Goal: Task Accomplishment & Management: Complete application form

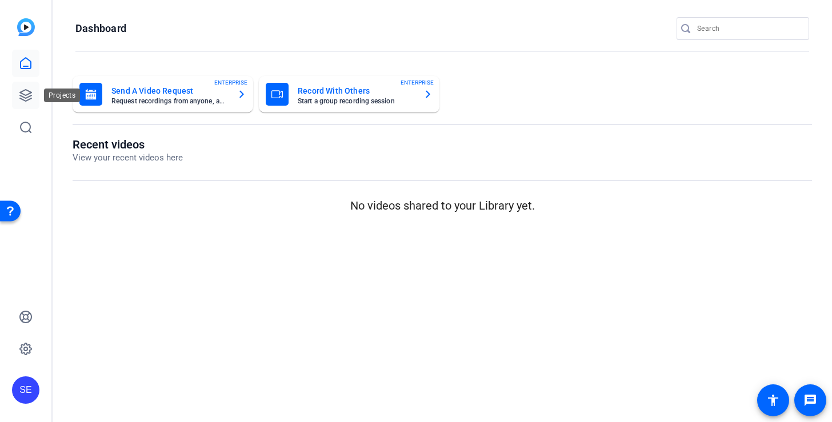
click at [39, 99] on link at bounding box center [25, 95] width 27 height 27
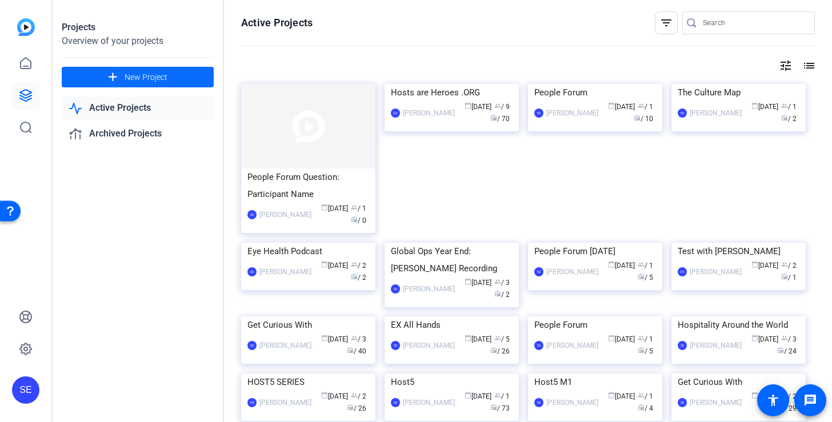
click at [165, 76] on span "New Project" at bounding box center [146, 77] width 43 height 12
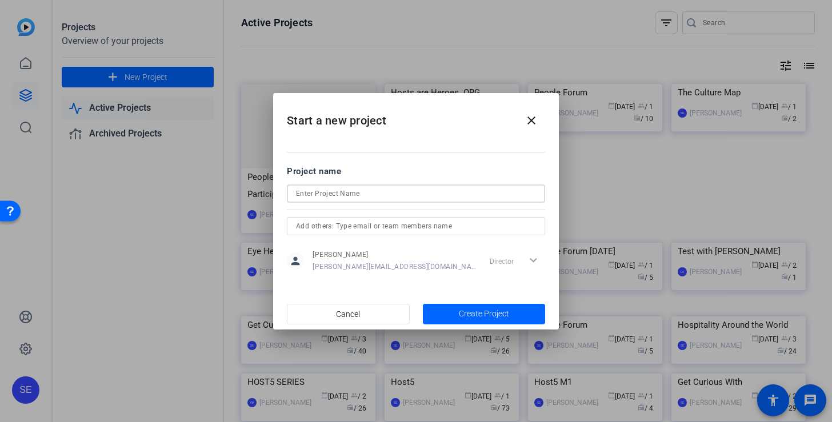
click at [340, 193] on input at bounding box center [416, 194] width 240 height 14
type input "Host Week 2025"
click at [330, 226] on input "text" at bounding box center [416, 226] width 240 height 14
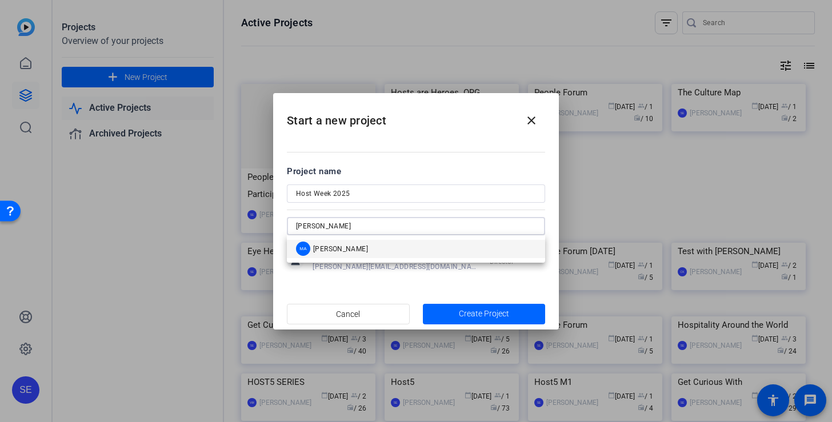
type input "mel"
click at [354, 251] on mat-option "MA Melissa Abe" at bounding box center [416, 249] width 258 height 18
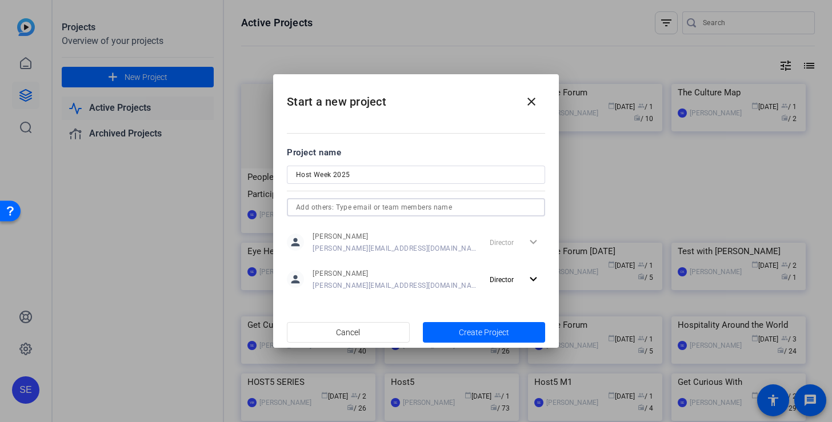
click at [382, 208] on input "text" at bounding box center [416, 208] width 240 height 14
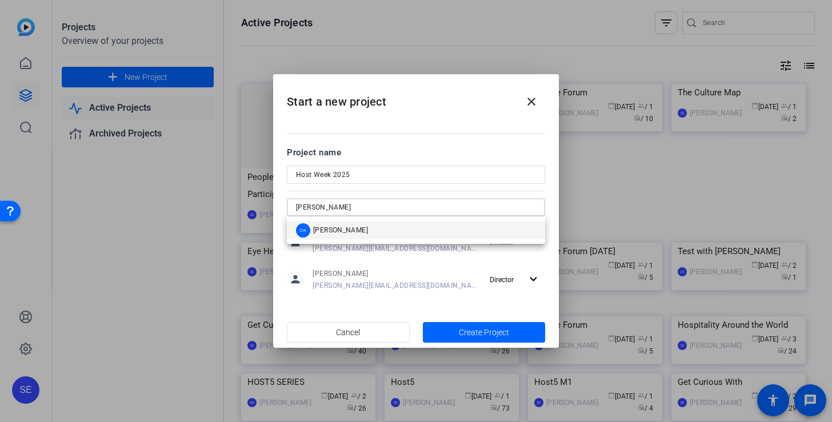
type input "carrie"
click at [384, 226] on mat-option "CK Caroline Kissell" at bounding box center [416, 230] width 258 height 18
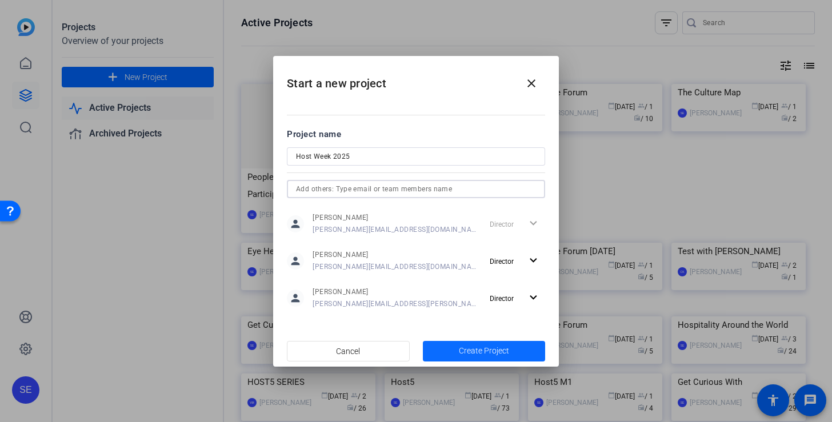
click at [466, 352] on span "Create Project" at bounding box center [484, 351] width 50 height 12
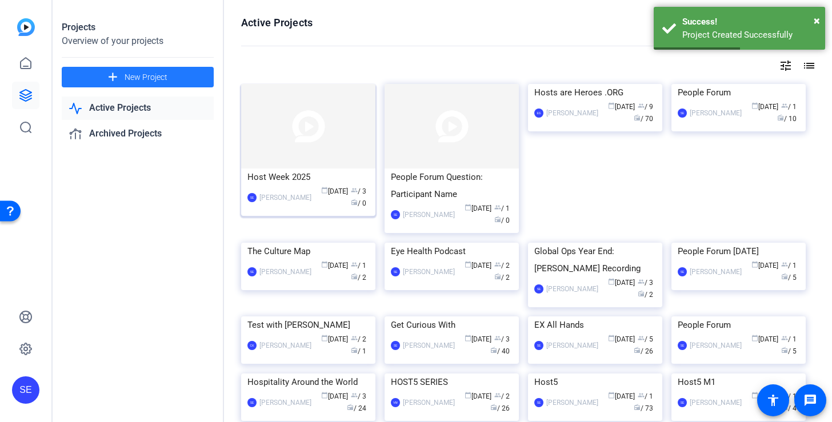
click at [316, 141] on img at bounding box center [308, 126] width 134 height 85
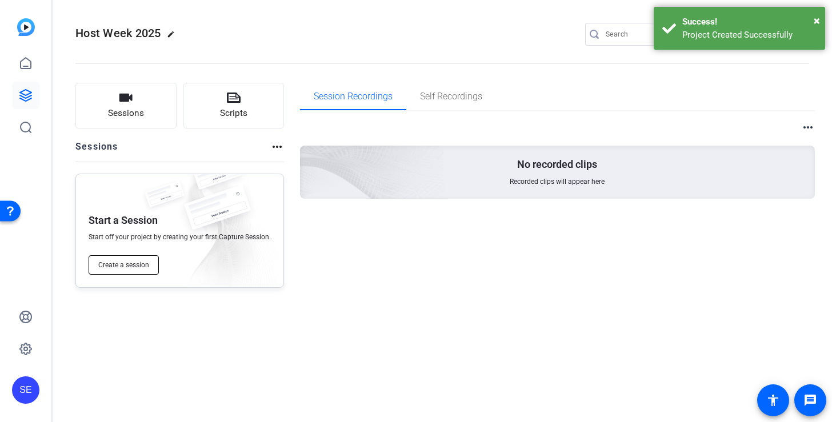
click at [141, 269] on span "Create a session" at bounding box center [123, 265] width 51 height 9
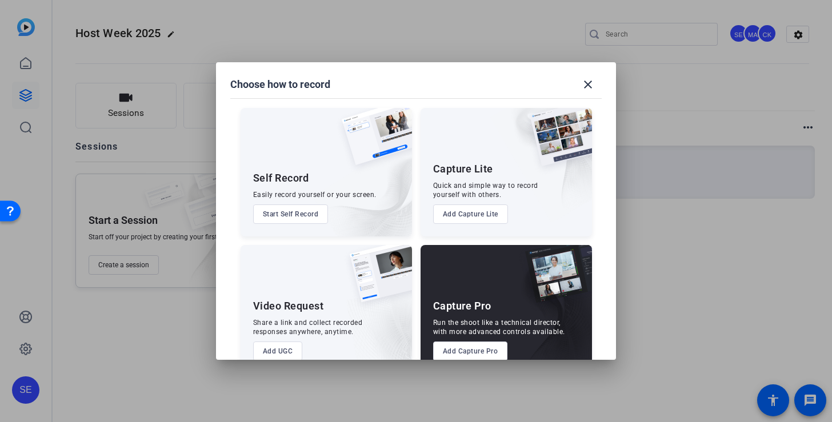
scroll to position [25, 0]
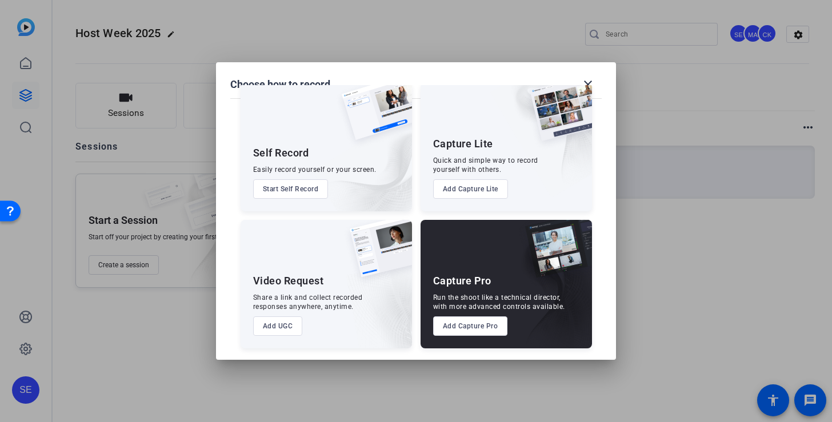
click at [286, 328] on button "Add UGC" at bounding box center [278, 325] width 50 height 19
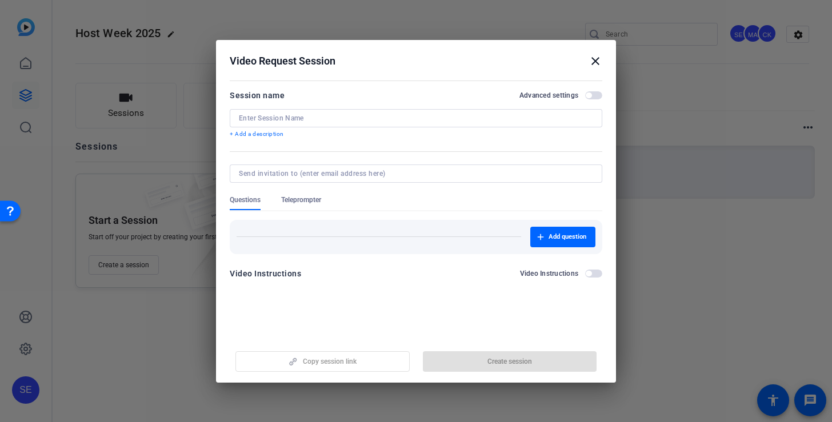
click at [303, 117] on input at bounding box center [416, 118] width 354 height 9
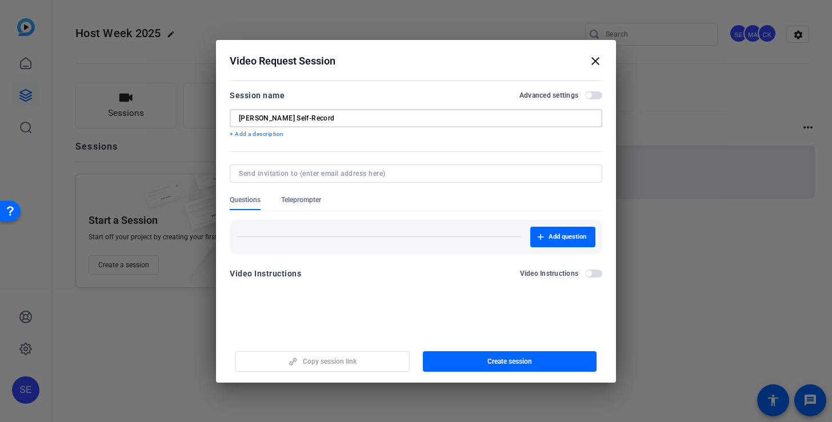
type input "Roger Lee Self-Record"
click at [307, 296] on mat-dialog-content "Session name Advanced settings Roger Lee Self-Record + Add a description Questi…" at bounding box center [416, 188] width 400 height 223
click at [454, 362] on span "button" at bounding box center [510, 361] width 174 height 27
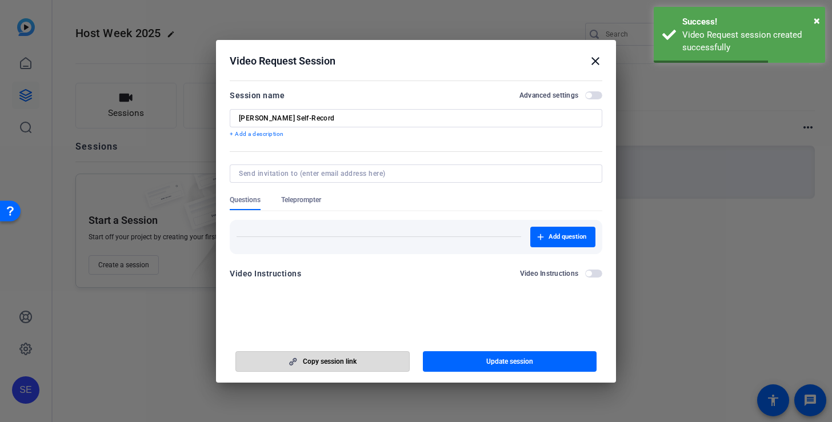
click at [375, 361] on span "button" at bounding box center [322, 361] width 173 height 27
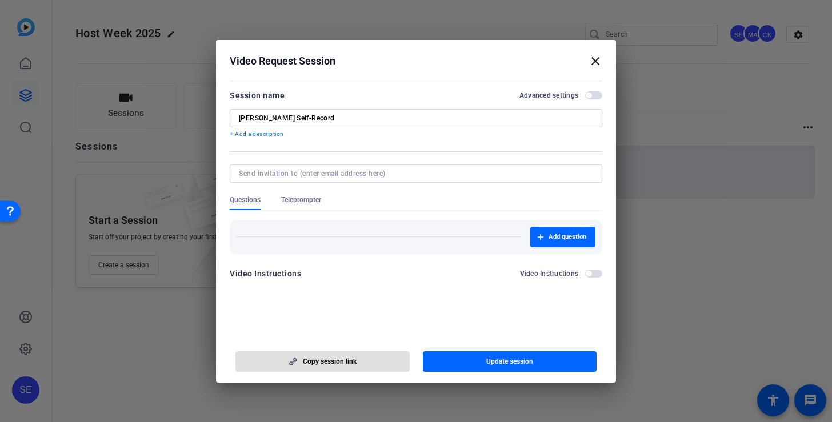
click at [594, 60] on mat-icon "close" at bounding box center [595, 61] width 14 height 14
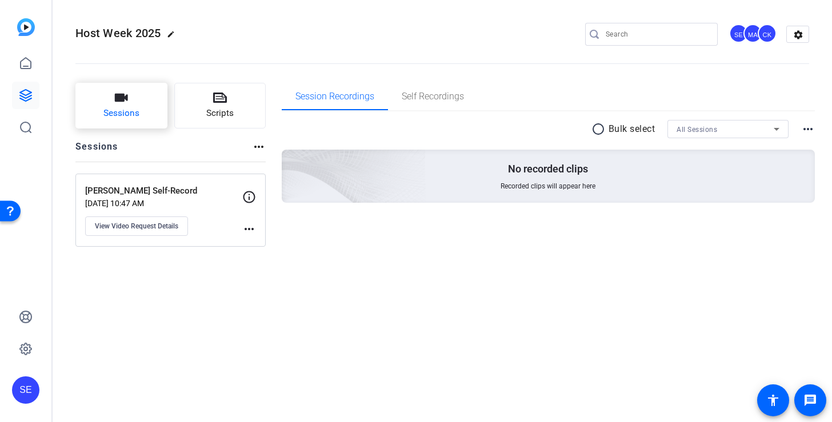
click at [113, 111] on span "Sessions" at bounding box center [121, 113] width 36 height 13
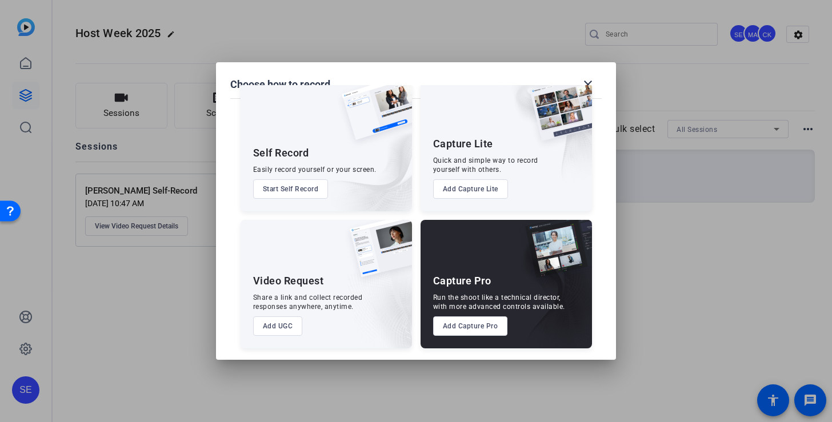
click at [286, 324] on button "Add UGC" at bounding box center [278, 325] width 50 height 19
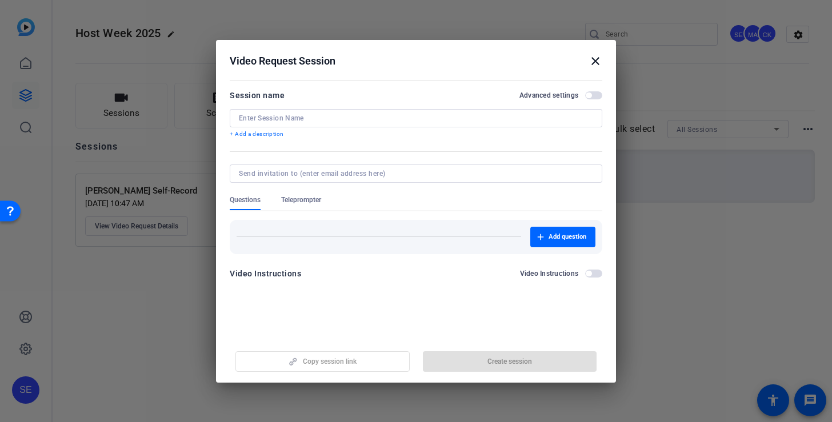
click at [277, 121] on input at bounding box center [416, 118] width 354 height 9
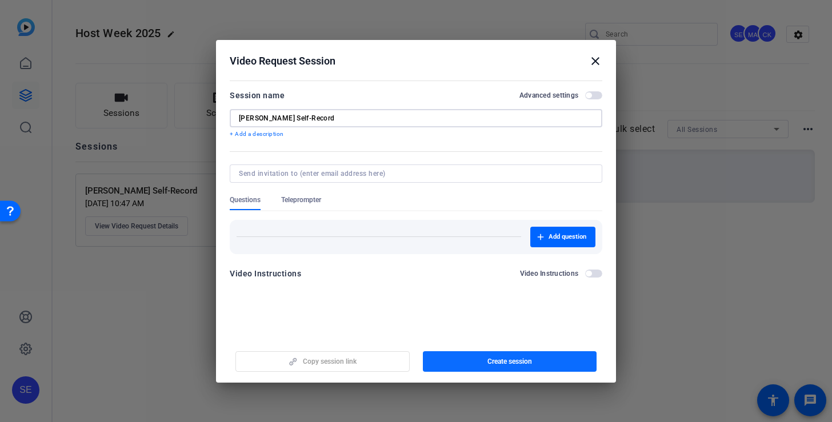
type input "Kate Almeda Self-Record"
click at [520, 360] on span "Create session" at bounding box center [509, 361] width 45 height 9
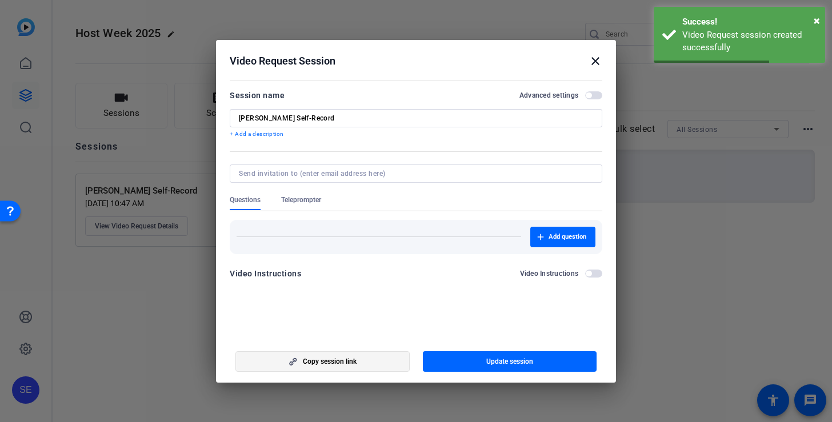
click at [347, 354] on span "button" at bounding box center [322, 361] width 173 height 27
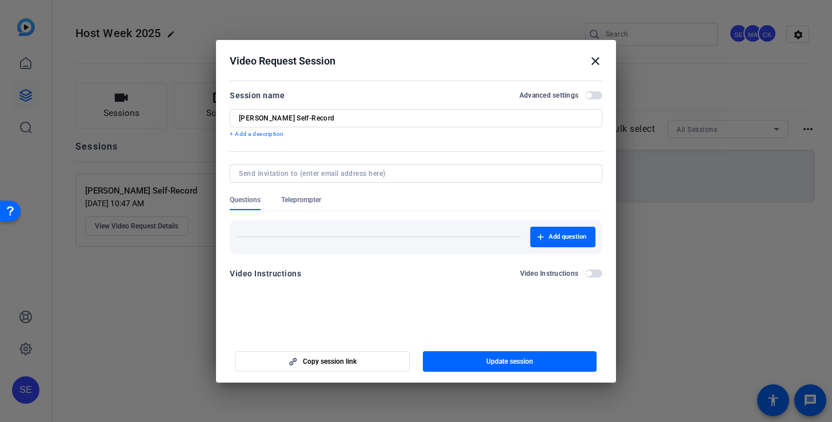
click at [595, 57] on mat-icon "close" at bounding box center [595, 61] width 14 height 14
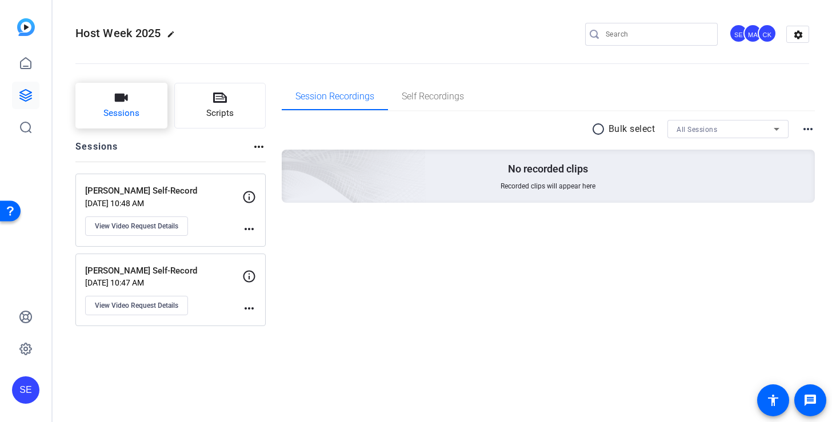
click at [125, 126] on button "Sessions" at bounding box center [121, 106] width 92 height 46
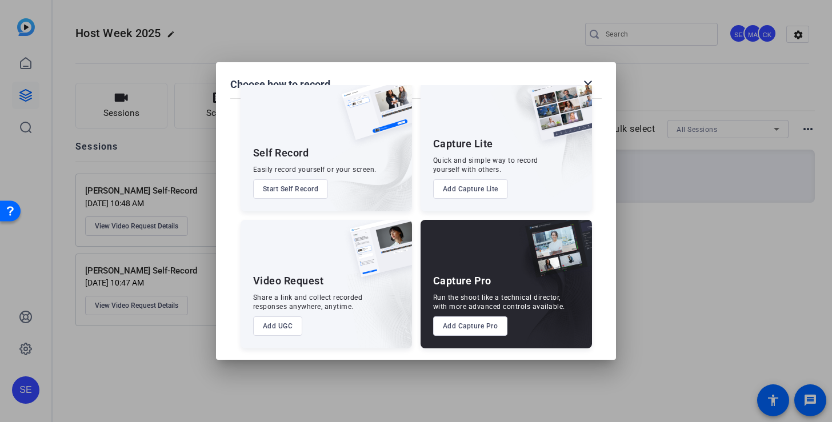
click at [279, 328] on button "Add UGC" at bounding box center [278, 325] width 50 height 19
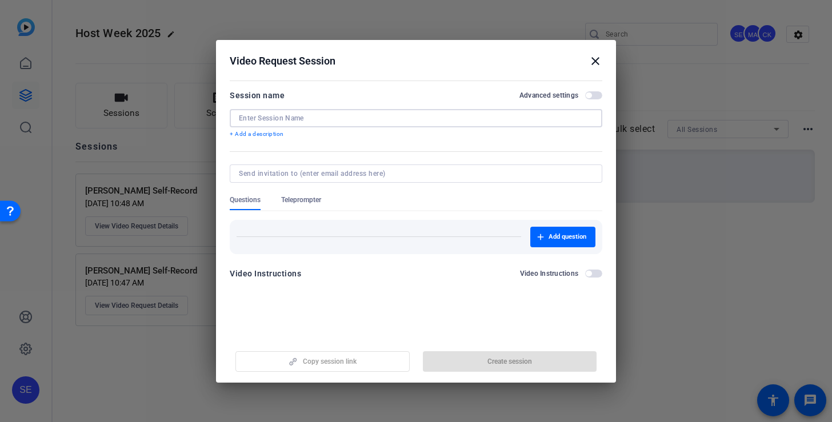
click at [312, 114] on input at bounding box center [416, 118] width 354 height 9
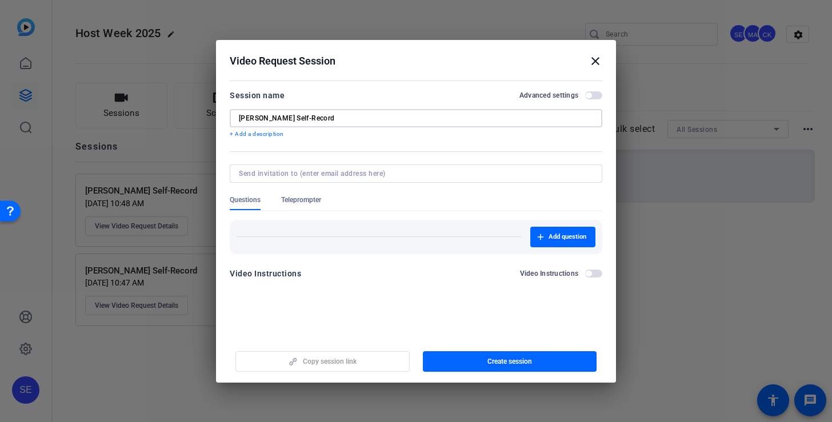
type input "Samuel Reed Self-Record"
click at [541, 367] on span "button" at bounding box center [510, 361] width 174 height 27
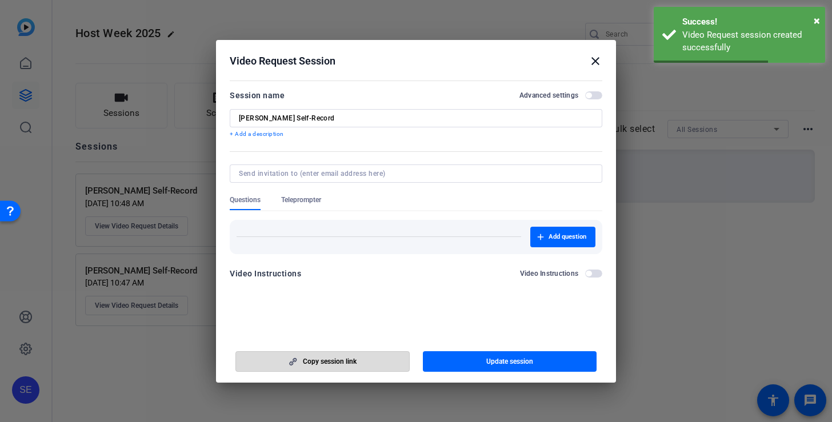
click at [323, 363] on span "Copy session link" at bounding box center [330, 361] width 54 height 9
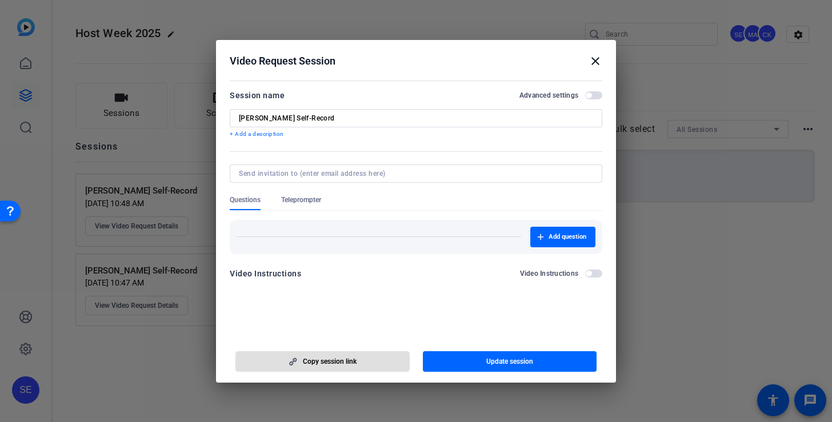
click at [600, 58] on mat-icon "close" at bounding box center [595, 61] width 14 height 14
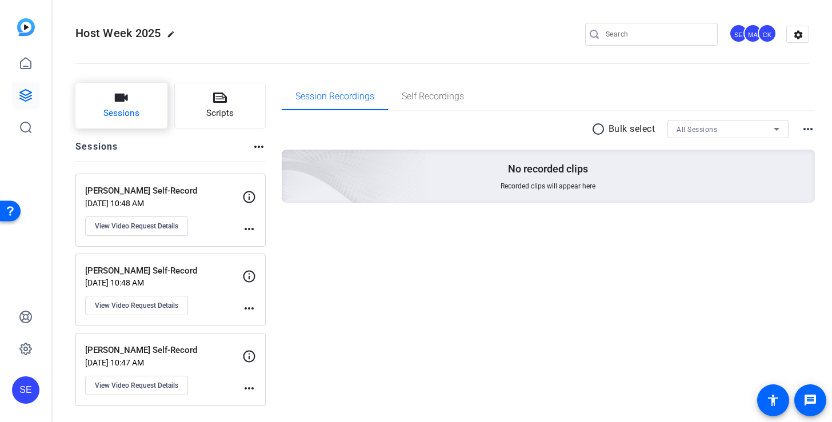
click at [139, 122] on button "Sessions" at bounding box center [121, 106] width 92 height 46
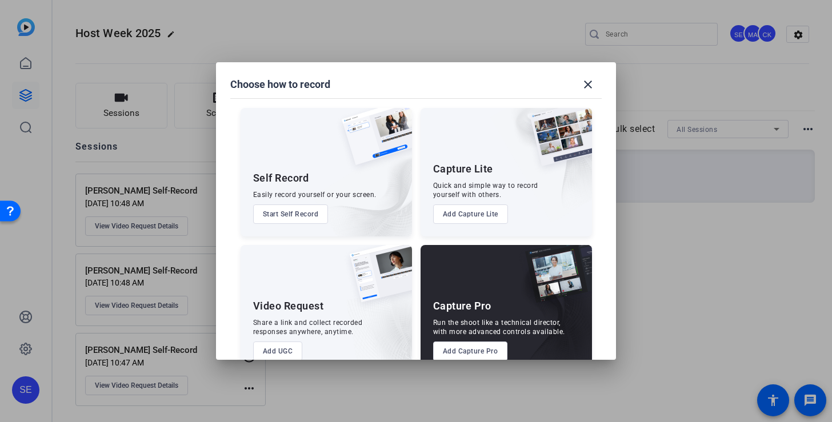
click at [279, 348] on button "Add UGC" at bounding box center [278, 351] width 50 height 19
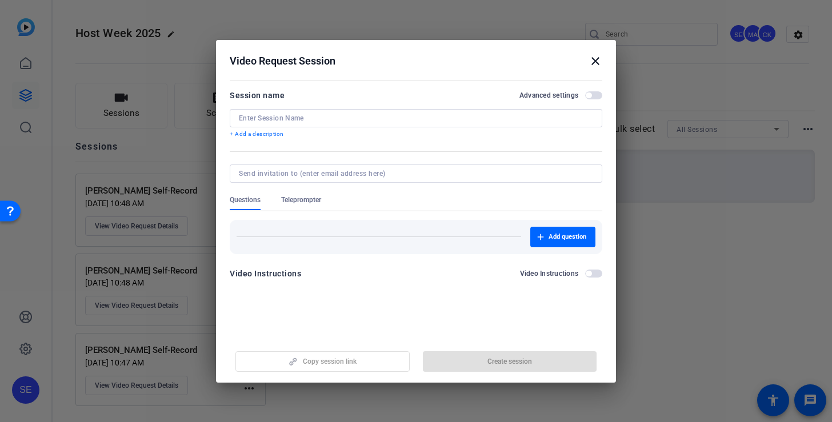
click at [350, 115] on input at bounding box center [416, 118] width 354 height 9
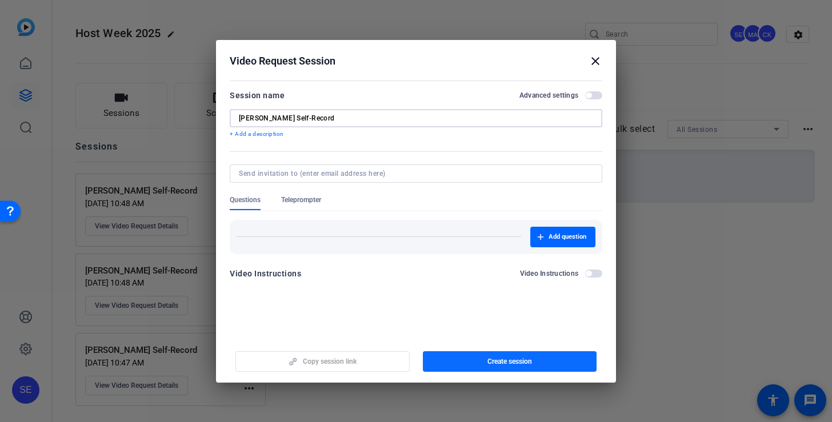
type input "Ronaldo Monge-Mercado Self-Record"
click at [465, 366] on span "button" at bounding box center [510, 361] width 174 height 27
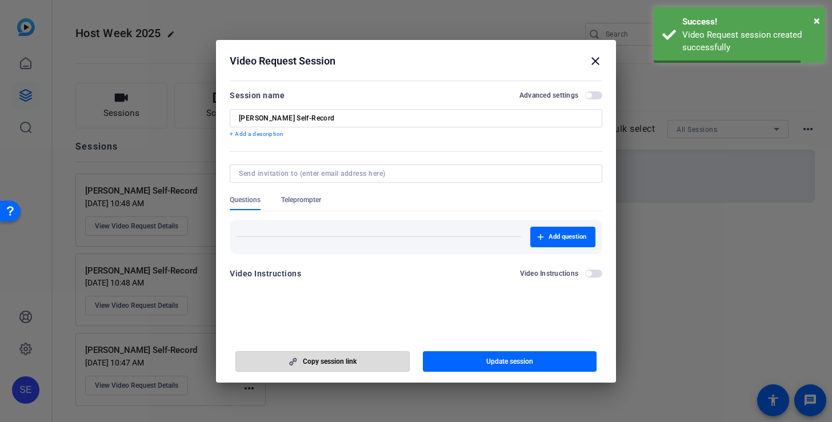
click at [387, 361] on span "button" at bounding box center [322, 361] width 173 height 27
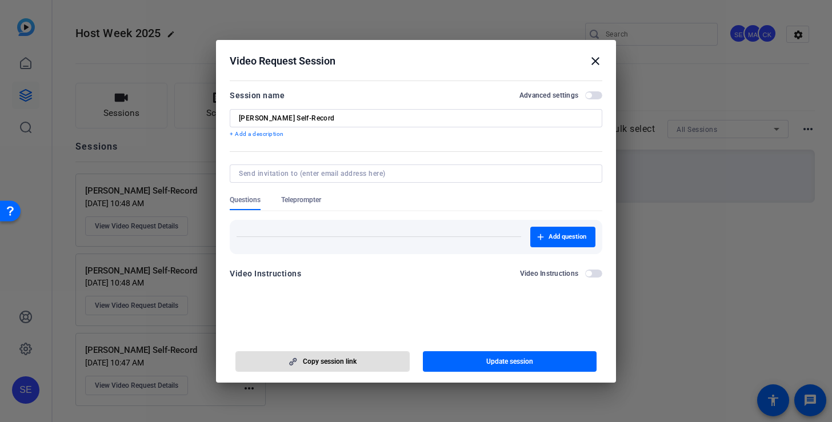
click at [596, 60] on mat-icon "close" at bounding box center [595, 61] width 14 height 14
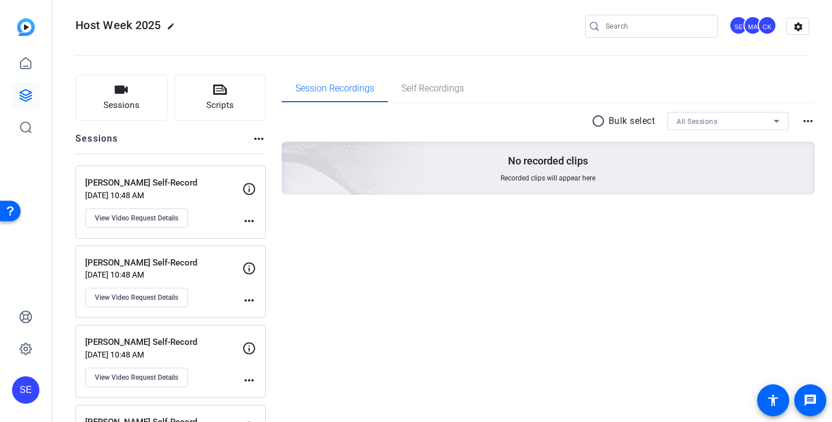
scroll to position [0, 0]
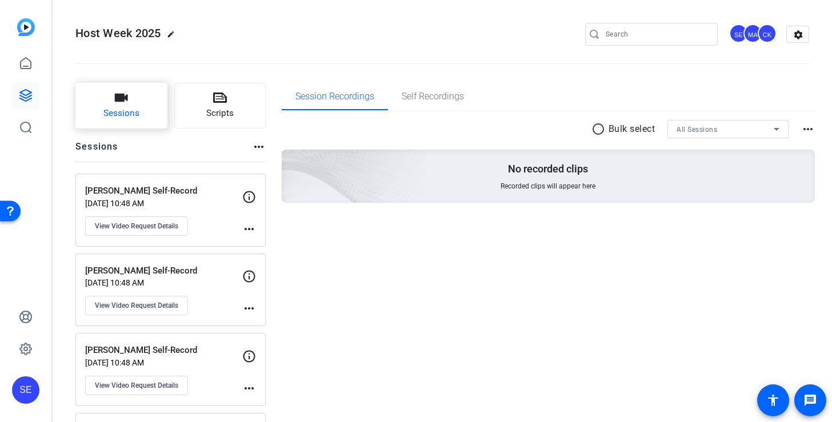
click at [127, 102] on icon "button" at bounding box center [121, 98] width 14 height 14
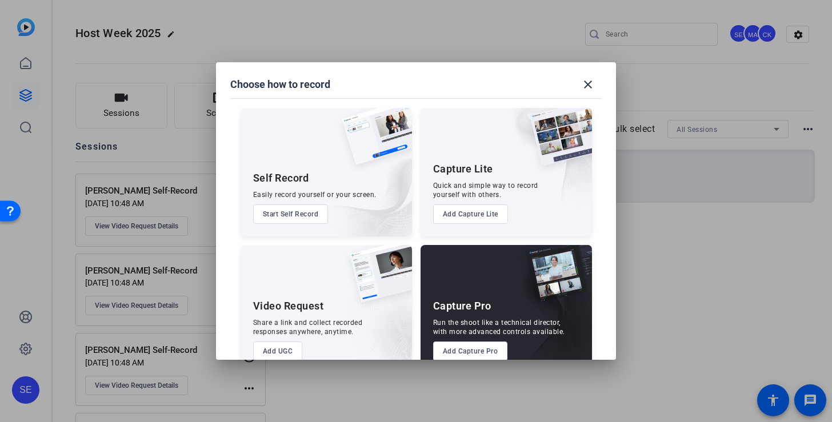
scroll to position [25, 0]
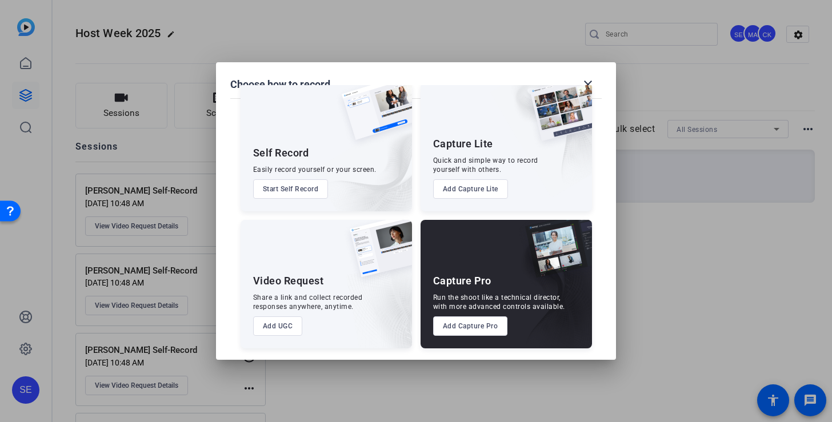
click at [290, 324] on button "Add UGC" at bounding box center [278, 325] width 50 height 19
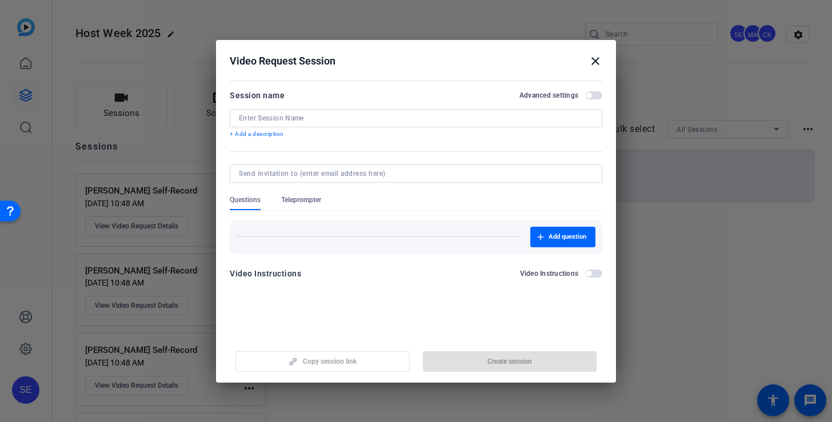
click at [322, 119] on input at bounding box center [416, 118] width 354 height 9
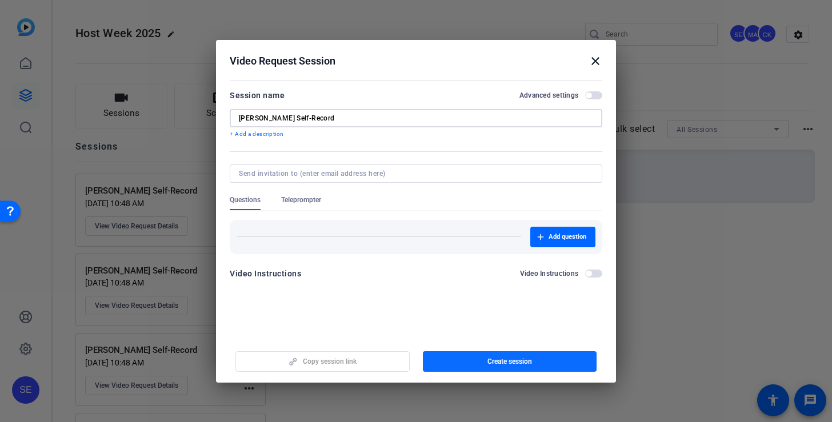
type input "Stacey Rase Self-Record"
click at [509, 361] on span "Create session" at bounding box center [509, 361] width 45 height 9
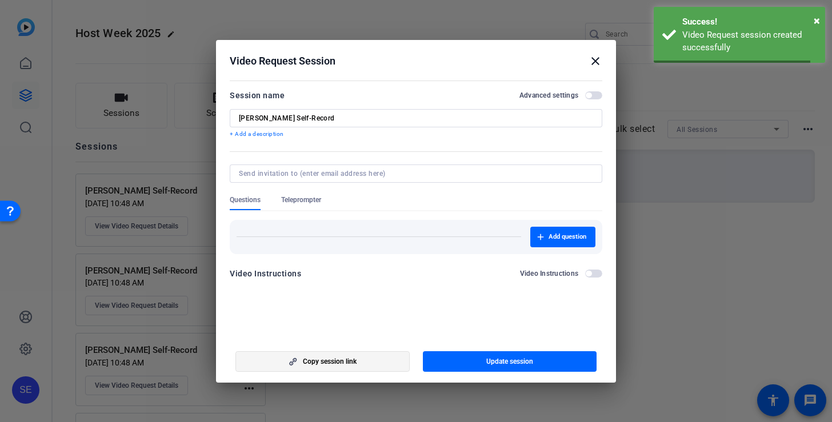
click at [356, 360] on span "button" at bounding box center [322, 361] width 173 height 27
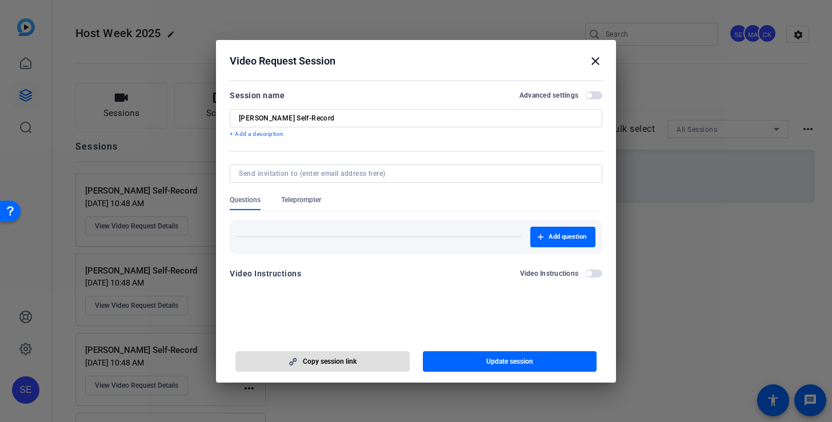
click at [594, 61] on mat-icon "close" at bounding box center [595, 61] width 14 height 14
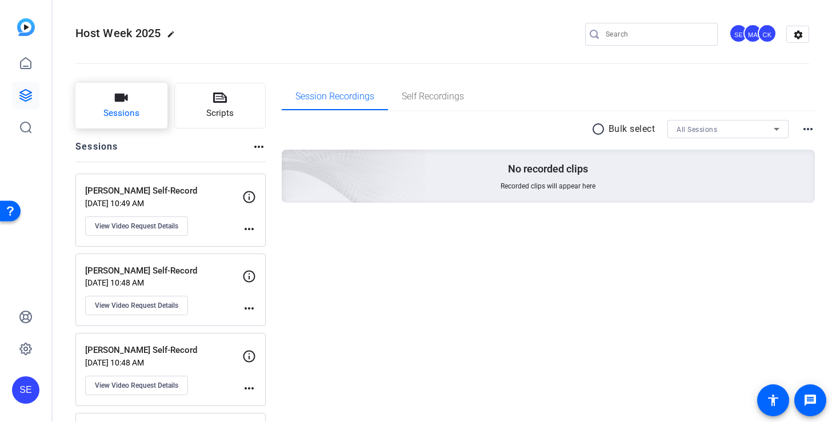
click at [148, 108] on button "Sessions" at bounding box center [121, 106] width 92 height 46
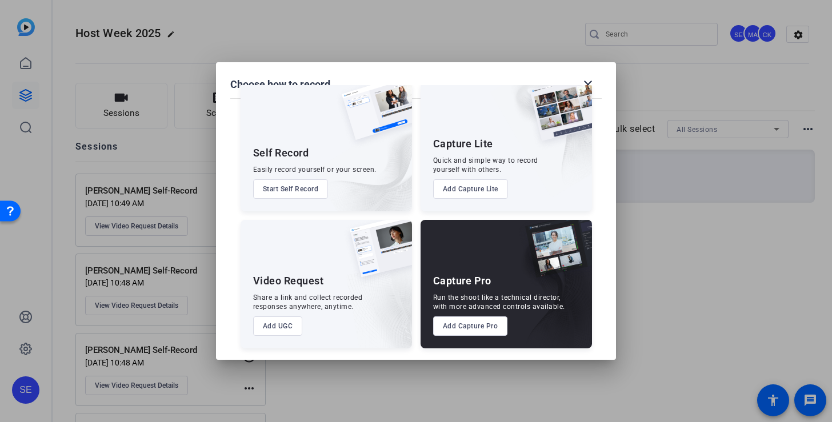
click at [286, 324] on button "Add UGC" at bounding box center [278, 325] width 50 height 19
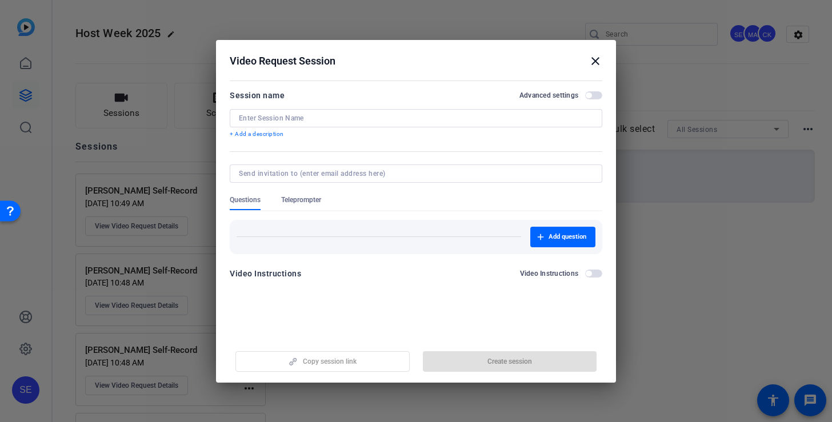
click at [312, 116] on input at bounding box center [416, 118] width 354 height 9
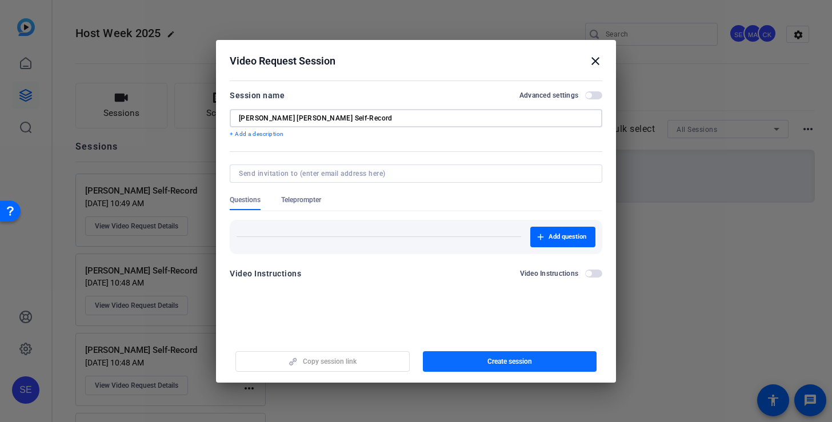
type input "Micca Johnson Dave Self-Record"
click at [484, 363] on span "button" at bounding box center [510, 361] width 174 height 27
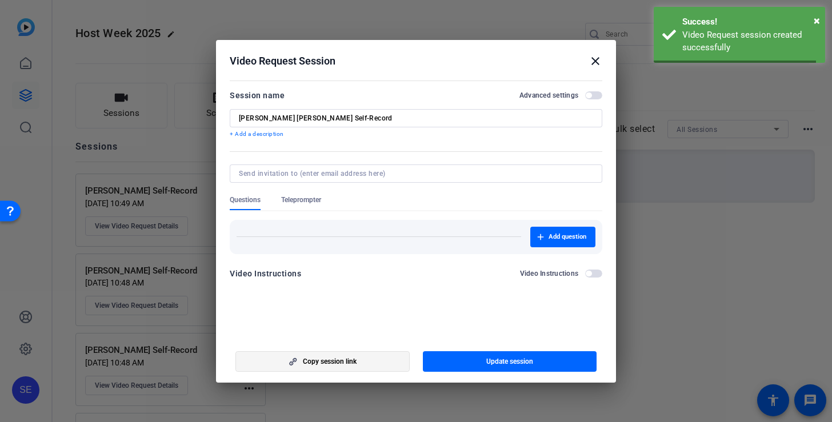
click at [362, 361] on span "button" at bounding box center [322, 361] width 173 height 27
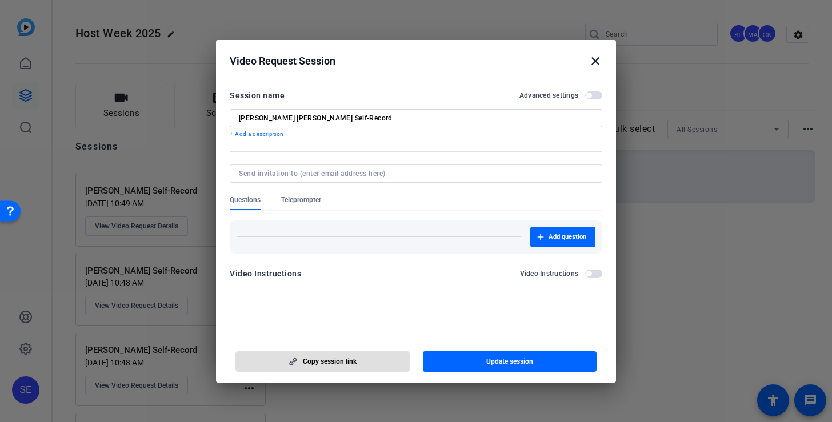
click at [593, 58] on mat-icon "close" at bounding box center [595, 61] width 14 height 14
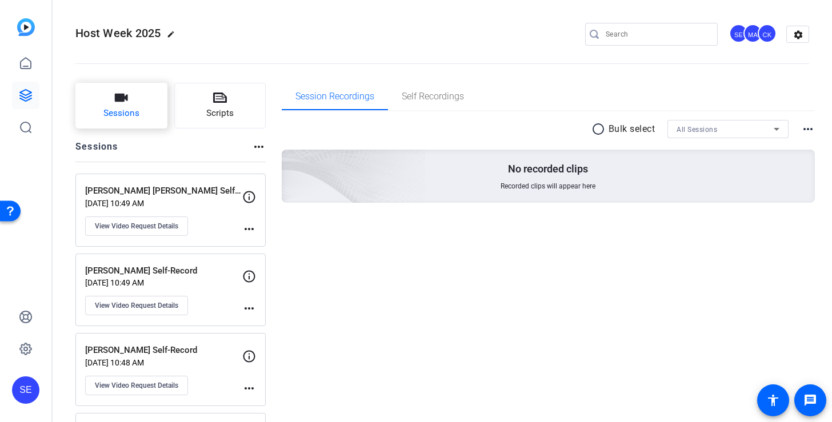
click at [133, 107] on span "Sessions" at bounding box center [121, 113] width 36 height 13
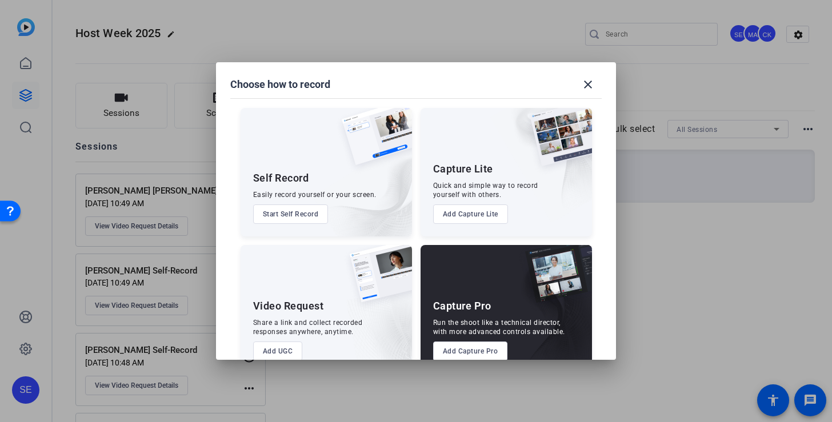
click at [286, 344] on button "Add UGC" at bounding box center [278, 351] width 50 height 19
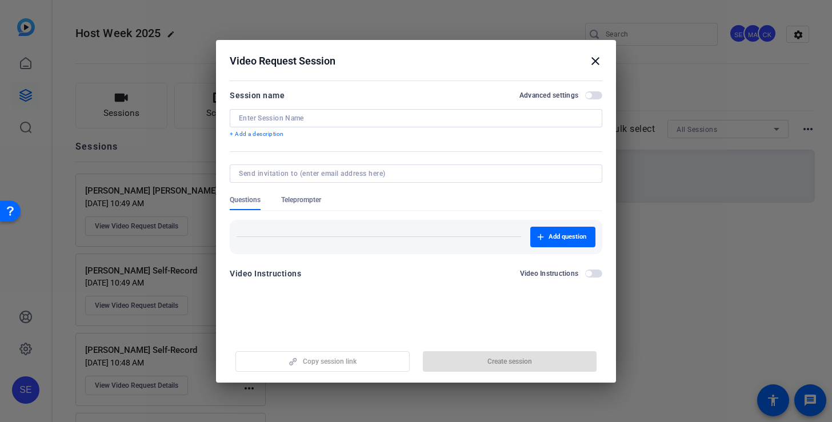
click at [442, 121] on input at bounding box center [416, 118] width 354 height 9
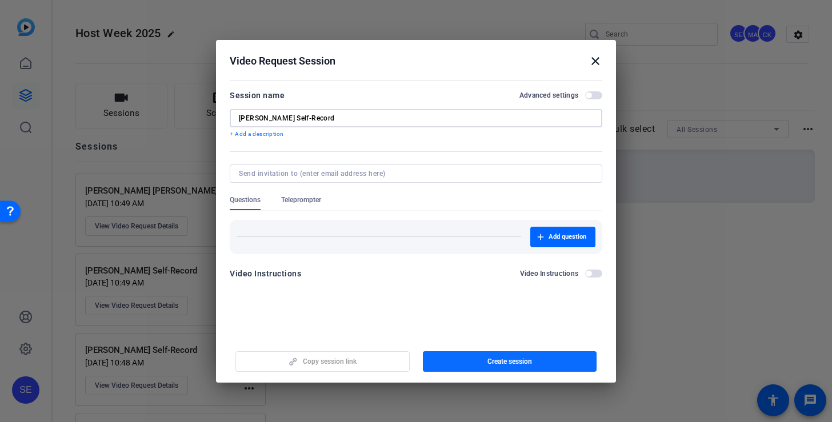
type input "Tara Antongiorgi Self-Record"
click at [515, 362] on span "Create session" at bounding box center [509, 361] width 45 height 9
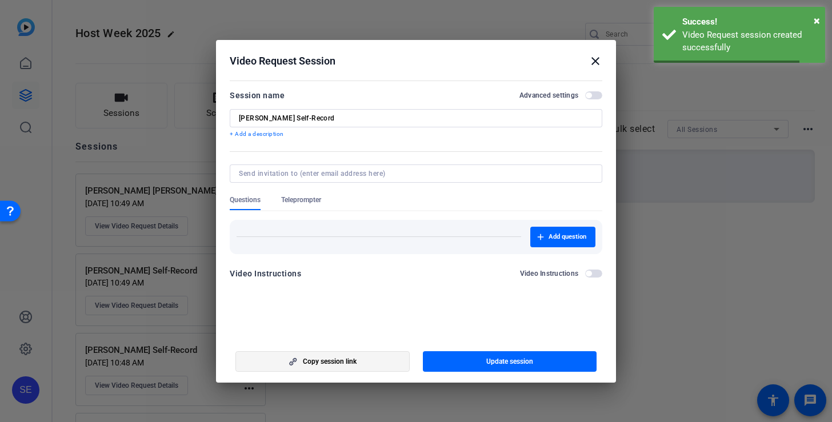
click at [366, 374] on span "button" at bounding box center [322, 361] width 173 height 27
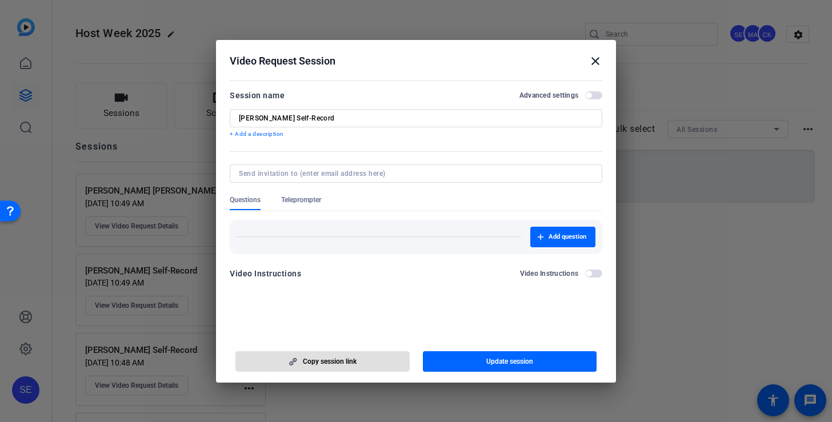
click at [595, 61] on mat-icon "close" at bounding box center [595, 61] width 14 height 14
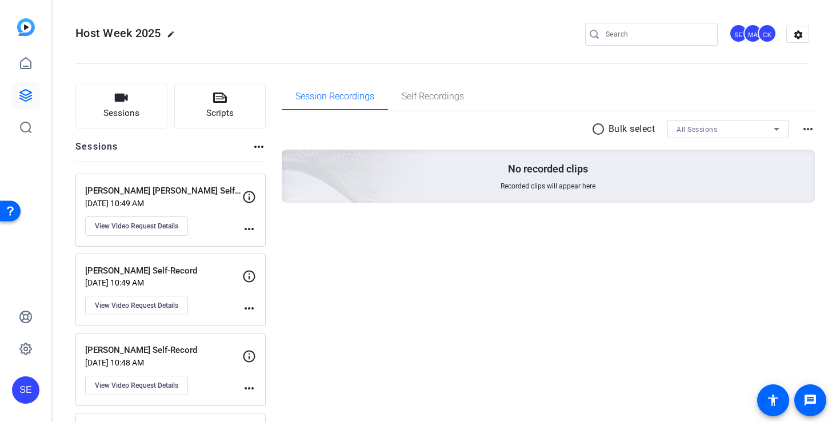
scroll to position [0, 0]
click at [127, 110] on span "Sessions" at bounding box center [121, 113] width 36 height 13
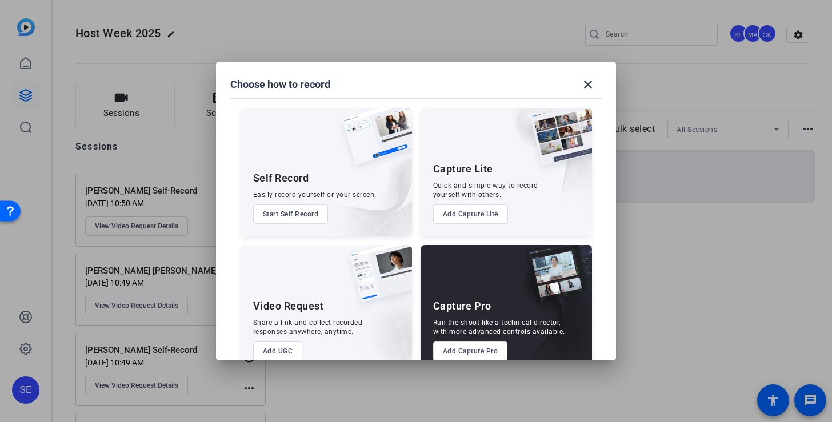
click at [293, 348] on button "Add UGC" at bounding box center [278, 351] width 50 height 19
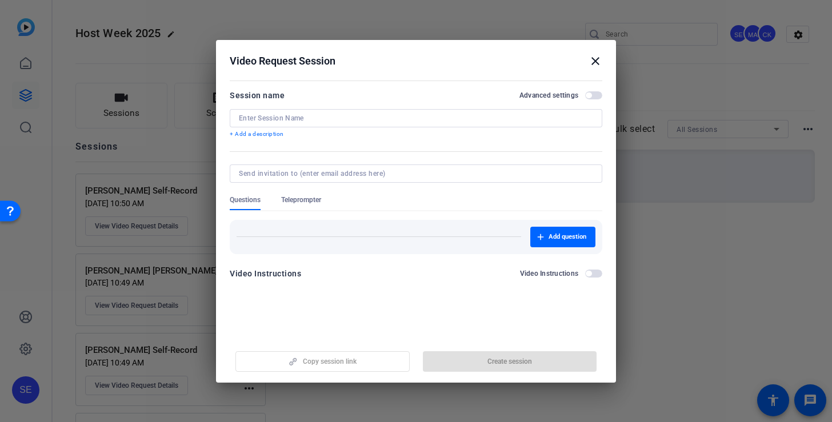
click at [387, 123] on div at bounding box center [416, 118] width 354 height 18
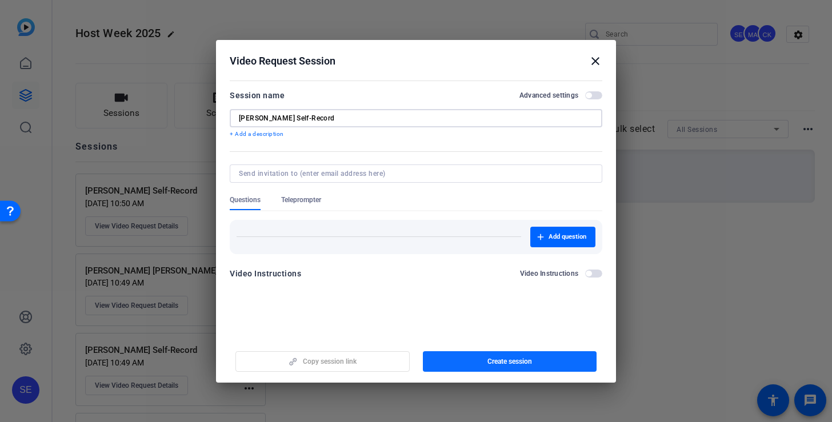
type input "Patricia Suflita Wilson Self-Record"
click at [507, 361] on span "Create session" at bounding box center [509, 361] width 45 height 9
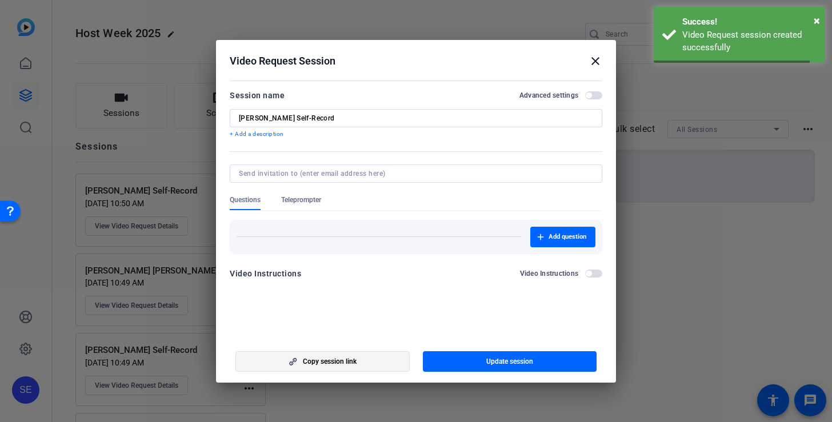
click at [384, 364] on span "button" at bounding box center [322, 361] width 173 height 27
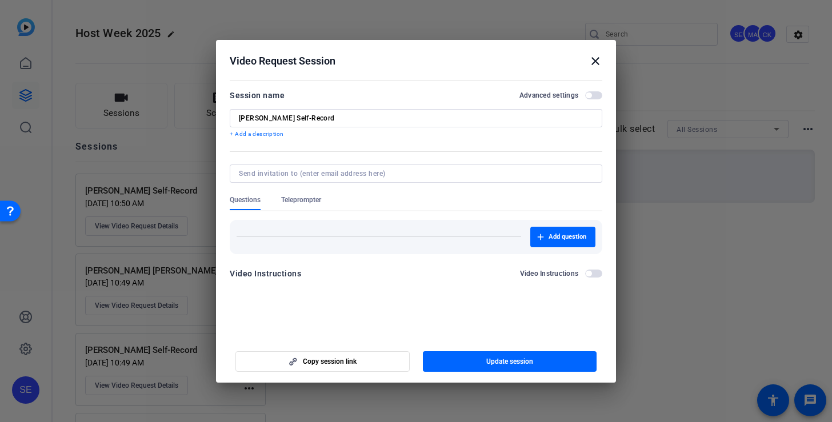
click at [596, 63] on mat-icon "close" at bounding box center [595, 61] width 14 height 14
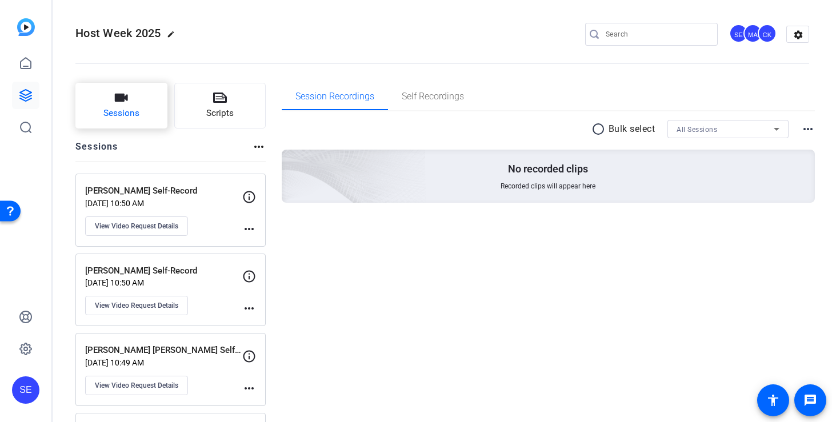
click at [137, 109] on span "Sessions" at bounding box center [121, 113] width 36 height 13
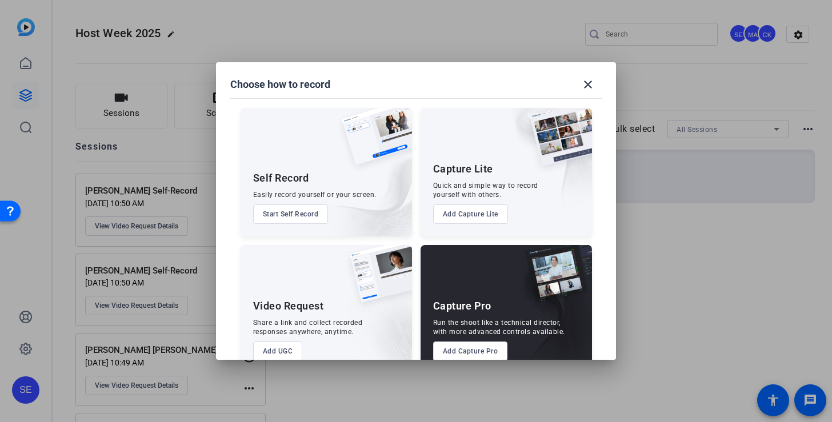
click at [284, 347] on button "Add UGC" at bounding box center [278, 351] width 50 height 19
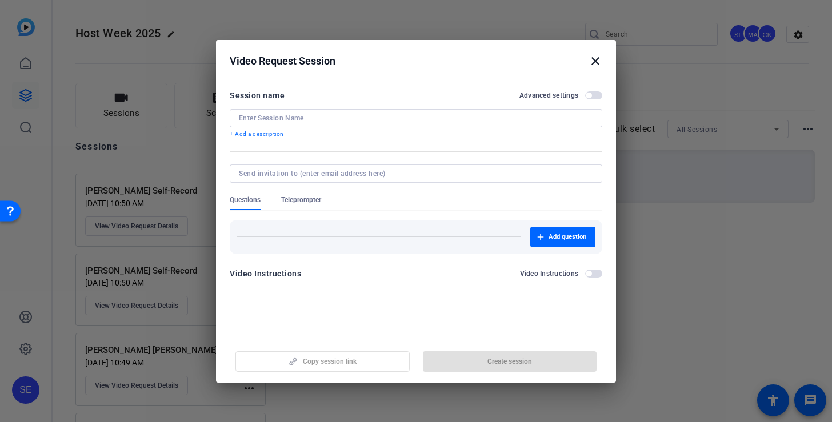
click at [320, 115] on input at bounding box center [416, 118] width 354 height 9
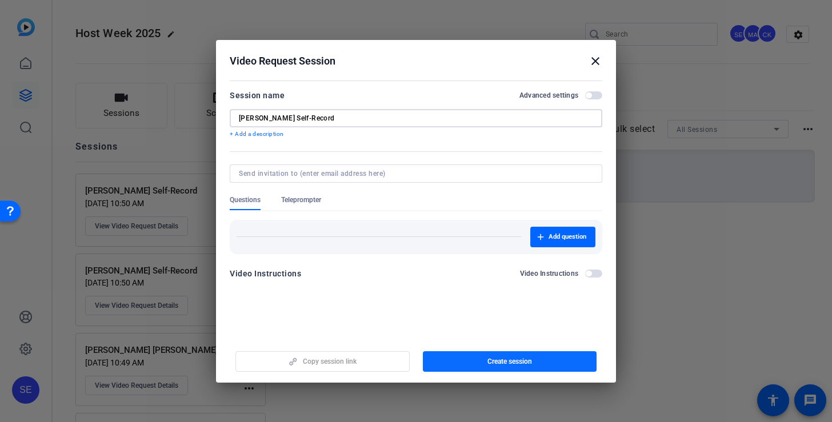
type input "Robbin Gregory Self-Record"
click at [500, 360] on span "Create session" at bounding box center [509, 361] width 45 height 9
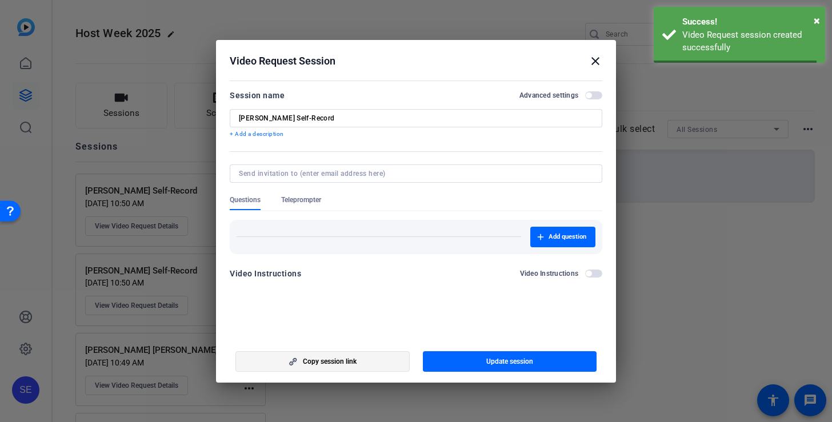
click at [358, 360] on span "button" at bounding box center [322, 361] width 173 height 27
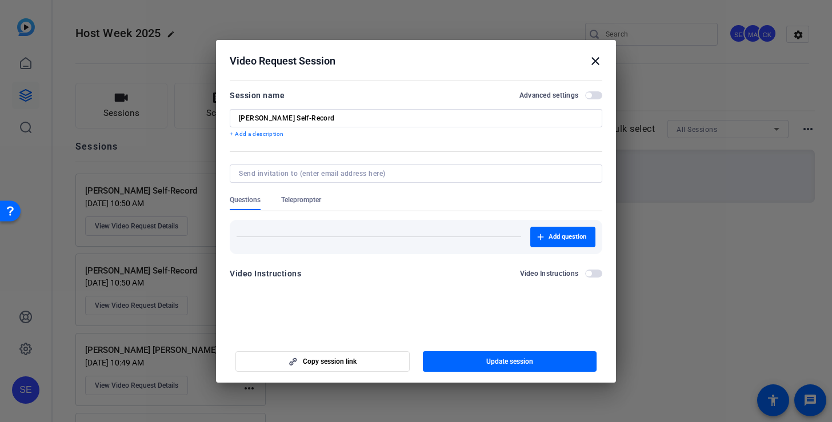
click at [596, 57] on mat-icon "close" at bounding box center [595, 61] width 14 height 14
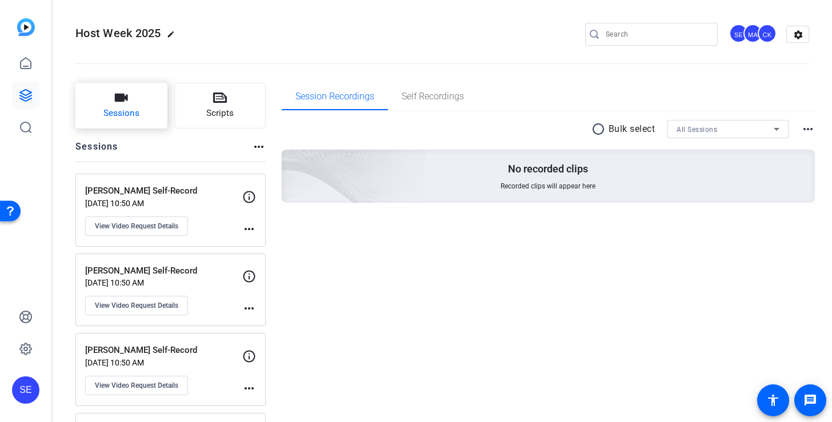
click at [121, 115] on span "Sessions" at bounding box center [121, 113] width 36 height 13
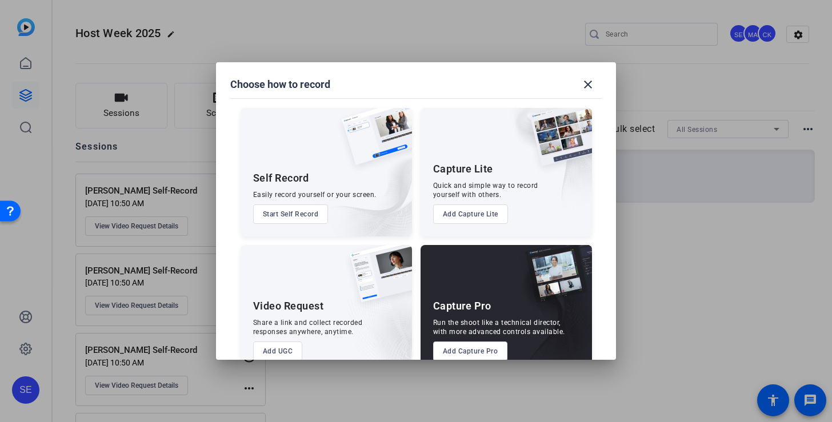
click at [294, 345] on button "Add UGC" at bounding box center [278, 351] width 50 height 19
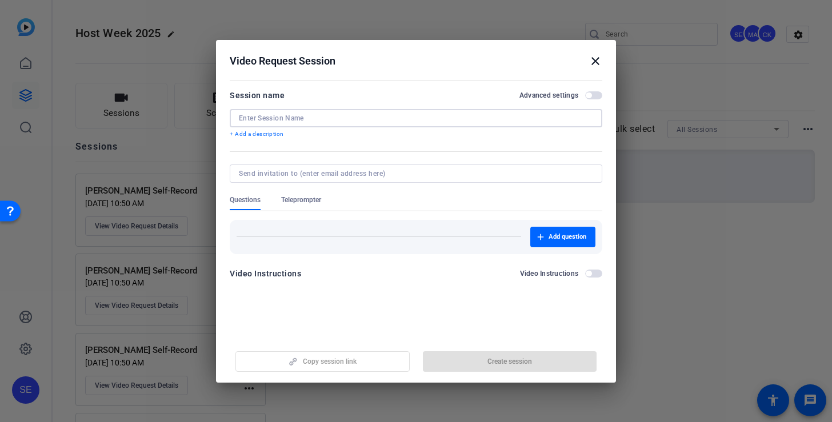
click at [356, 117] on input at bounding box center [416, 118] width 354 height 9
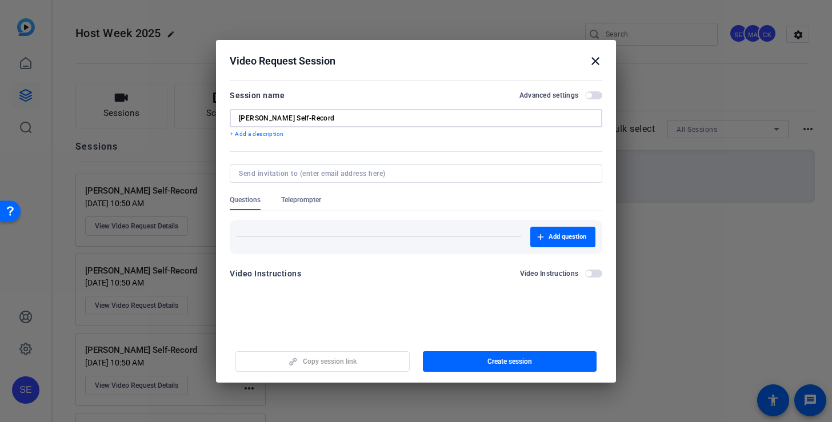
type input "Paulette Rolle-Alesnik Self-Record"
click at [478, 362] on span "button" at bounding box center [510, 361] width 174 height 27
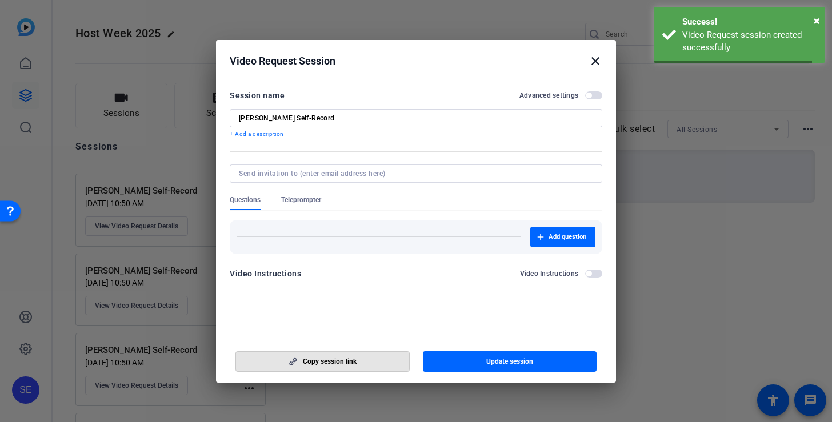
click at [359, 362] on span "button" at bounding box center [322, 361] width 173 height 27
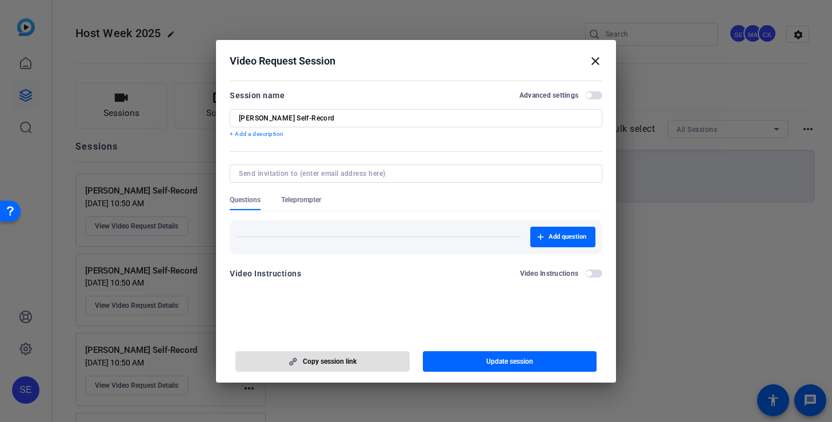
click at [594, 62] on mat-icon "close" at bounding box center [595, 61] width 14 height 14
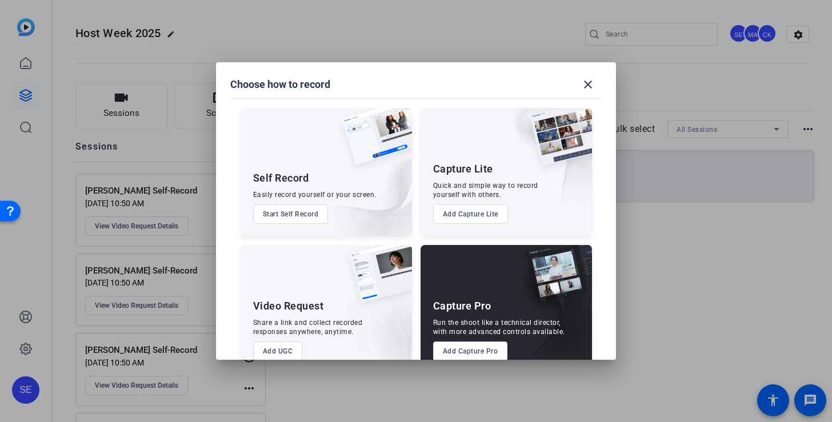
scroll to position [0, 0]
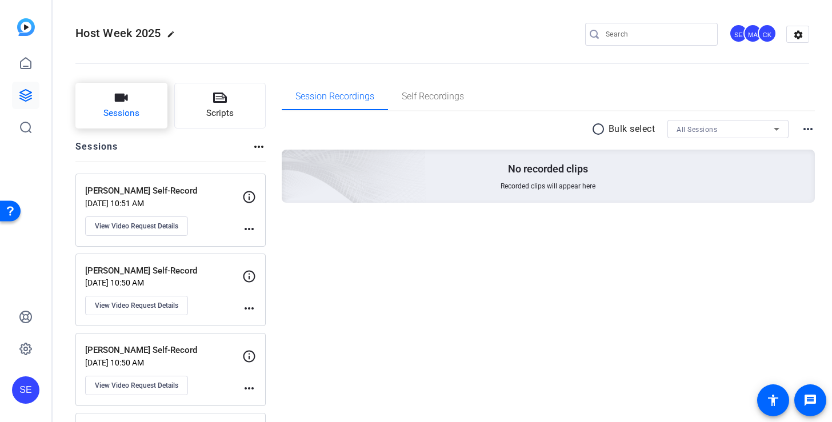
click at [129, 109] on span "Sessions" at bounding box center [121, 113] width 36 height 13
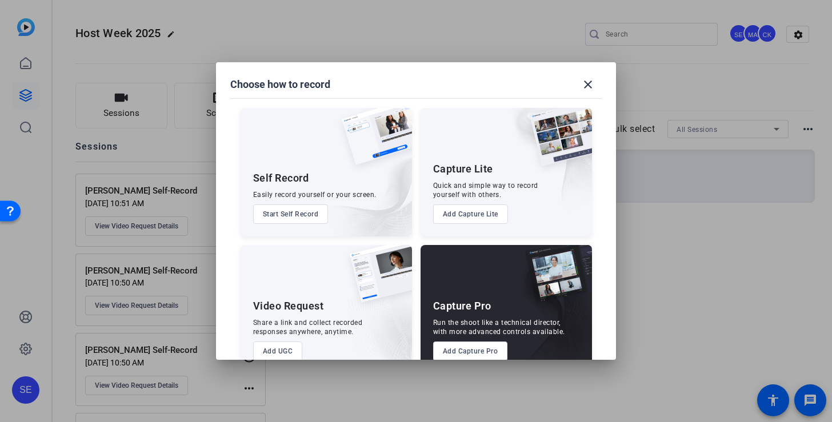
click at [285, 350] on button "Add UGC" at bounding box center [278, 351] width 50 height 19
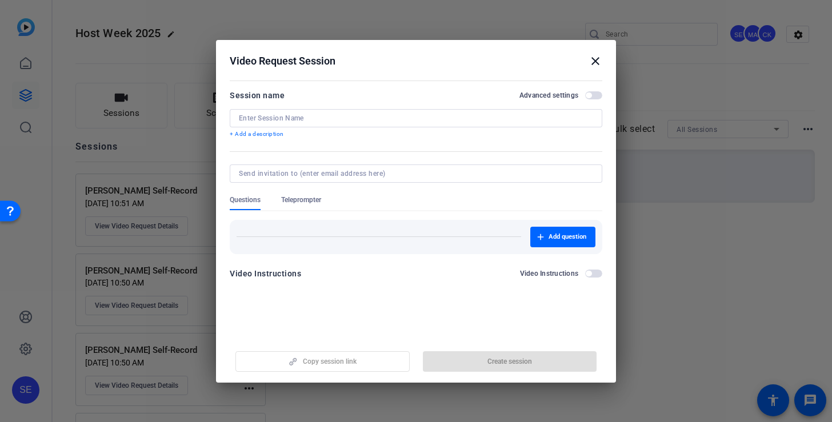
click at [310, 125] on div at bounding box center [416, 118] width 354 height 18
click at [308, 120] on input at bounding box center [416, 118] width 354 height 9
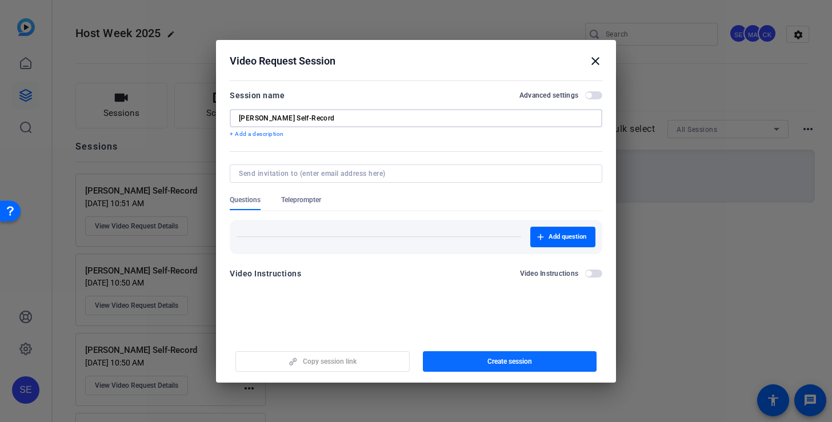
type input "Chelsea Cronkrite Self-Record"
click at [496, 364] on span "Create session" at bounding box center [509, 361] width 45 height 9
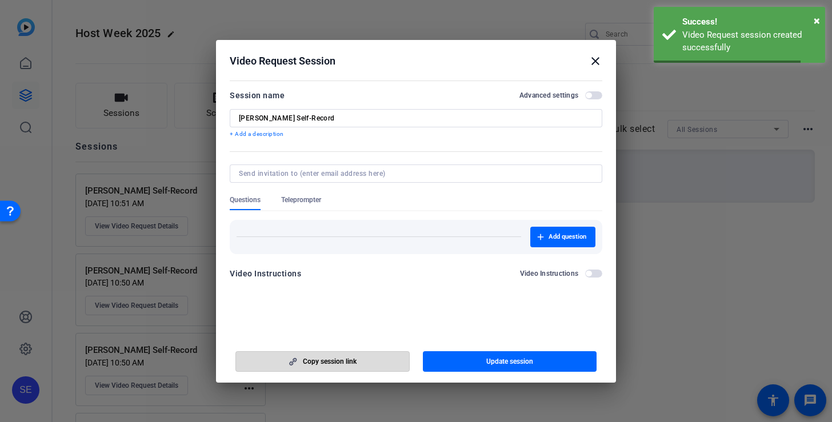
click at [383, 360] on span "button" at bounding box center [322, 361] width 173 height 27
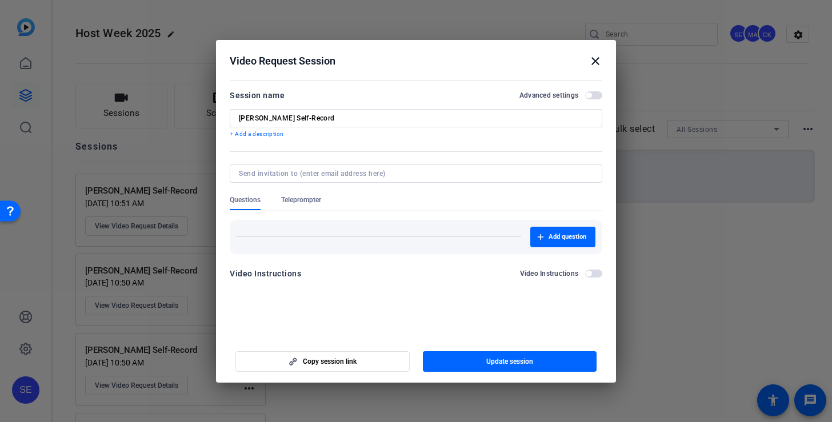
click at [595, 63] on mat-icon "close" at bounding box center [595, 61] width 14 height 14
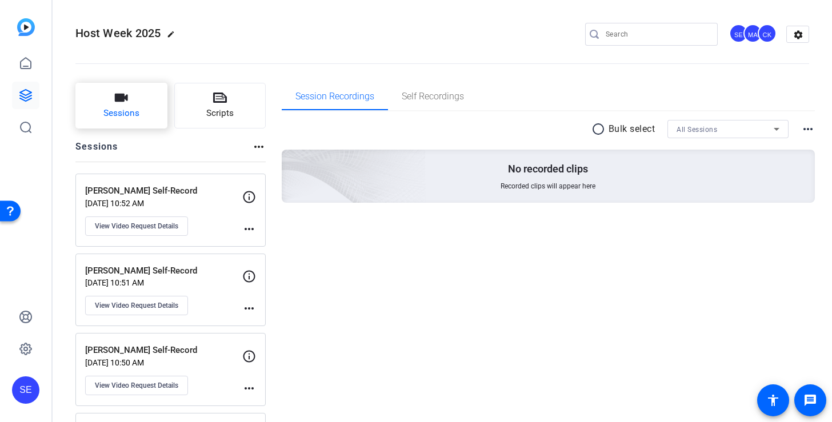
click at [148, 109] on button "Sessions" at bounding box center [121, 106] width 92 height 46
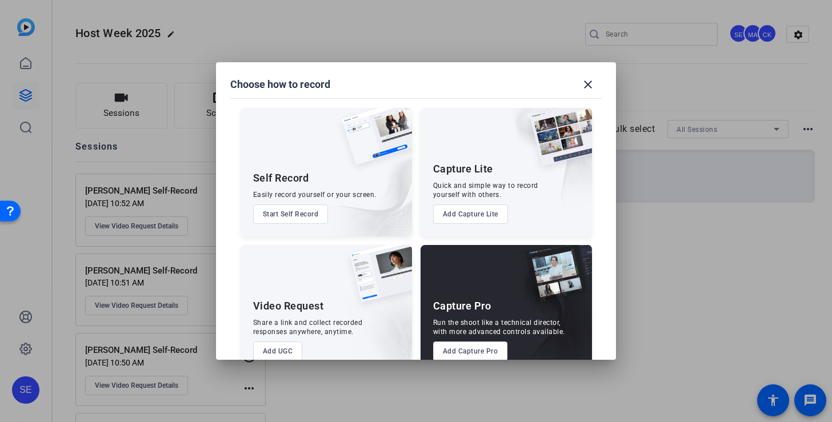
scroll to position [25, 0]
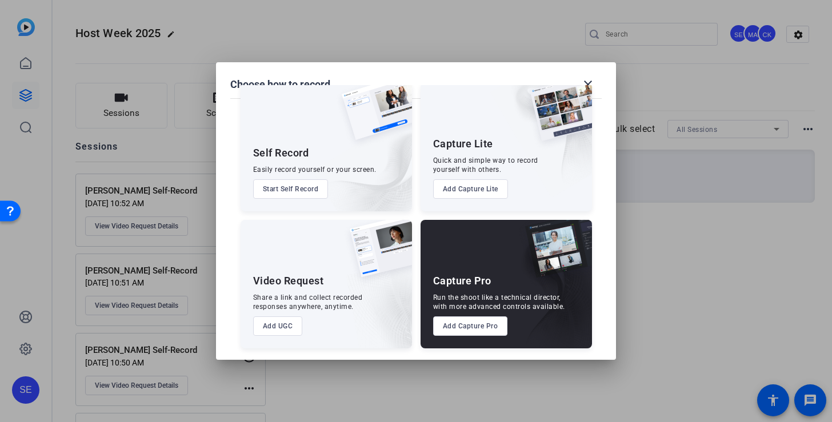
click at [284, 318] on button "Add UGC" at bounding box center [278, 325] width 50 height 19
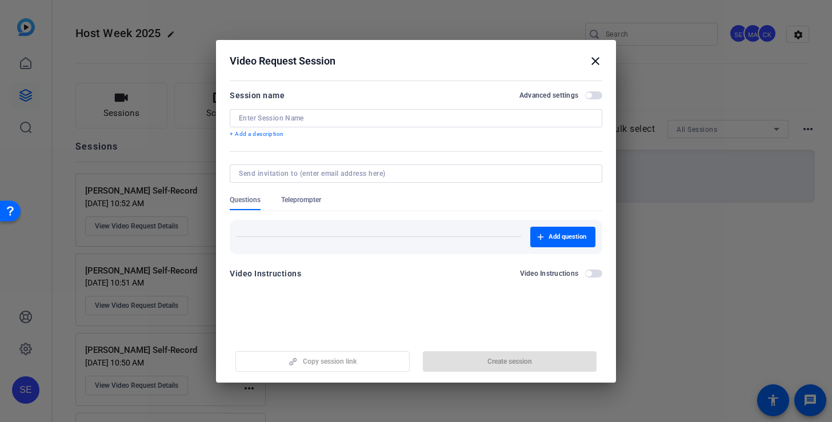
click at [331, 116] on input at bounding box center [416, 118] width 354 height 9
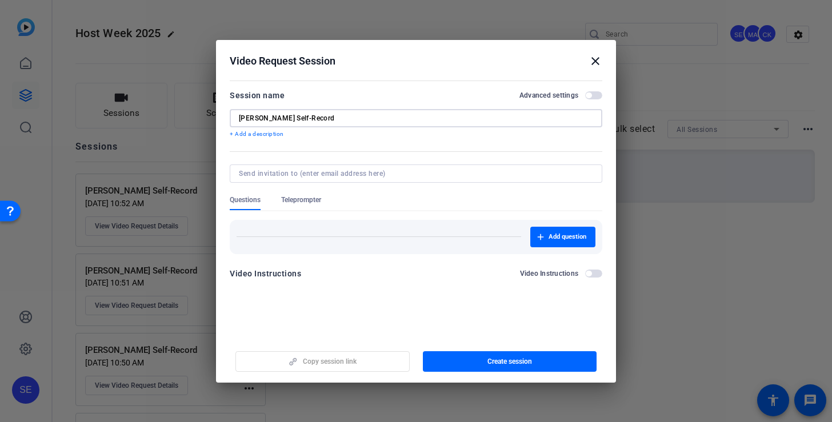
type input "Marquii Jacobs Self-Record"
click at [461, 359] on span "button" at bounding box center [510, 361] width 174 height 27
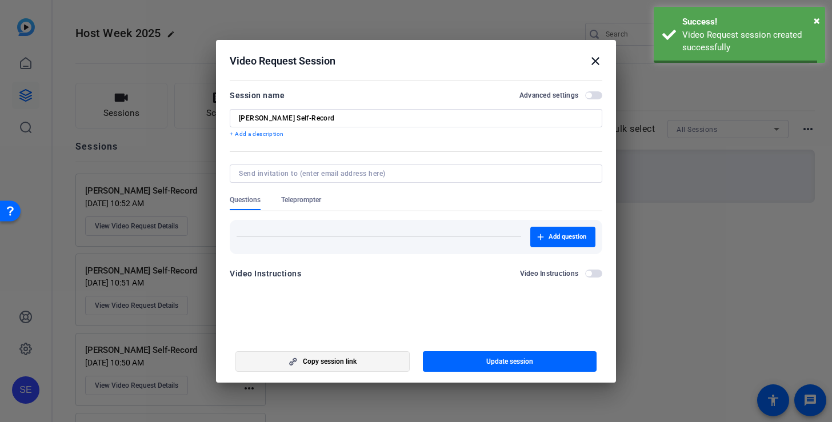
click at [349, 366] on span "button" at bounding box center [322, 361] width 173 height 27
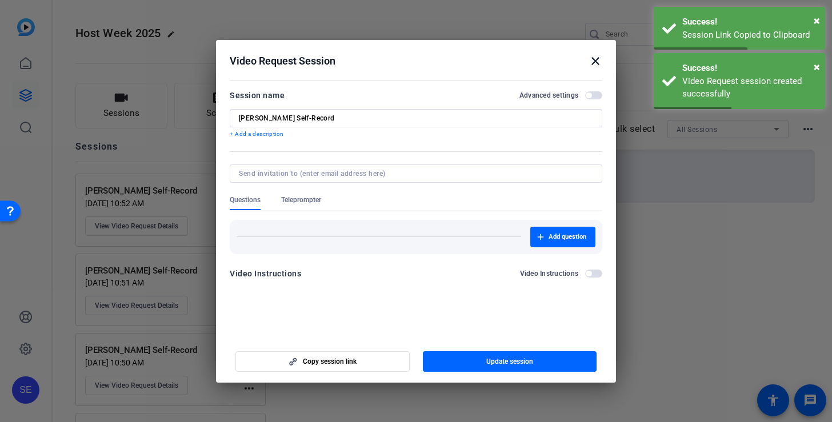
click at [594, 61] on mat-icon "close" at bounding box center [595, 61] width 14 height 14
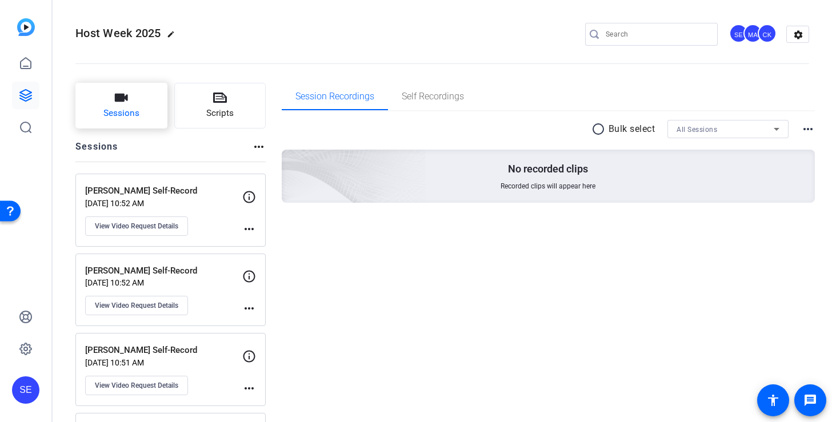
click at [116, 103] on icon "button" at bounding box center [121, 98] width 14 height 14
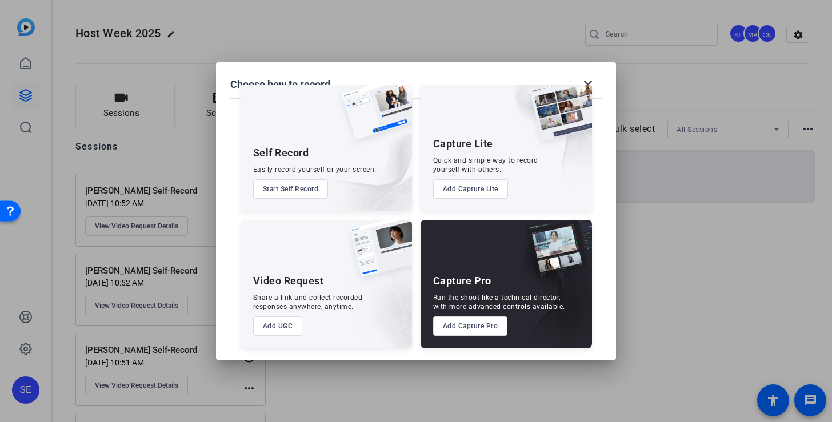
scroll to position [25, 0]
click at [287, 326] on button "Add UGC" at bounding box center [278, 326] width 50 height 19
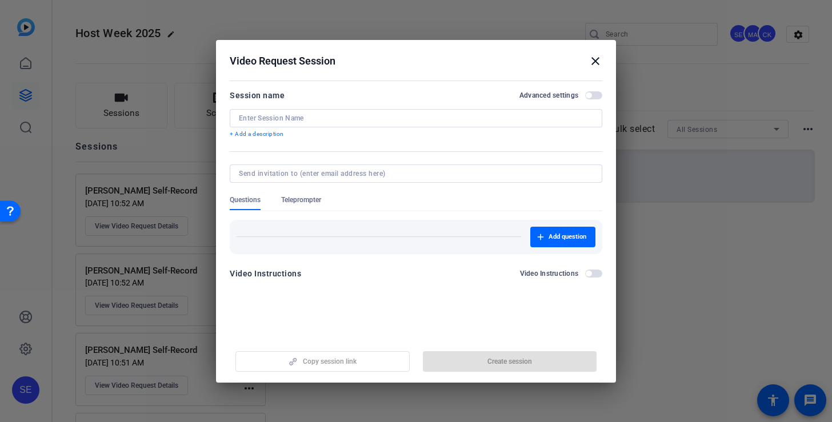
click at [270, 117] on input at bounding box center [416, 118] width 354 height 9
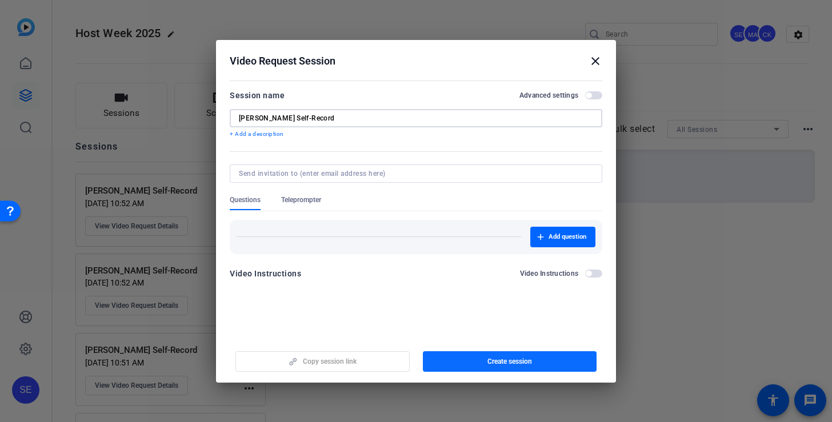
type input "Debora Lanini Self-Record"
click at [484, 362] on span "button" at bounding box center [510, 361] width 174 height 27
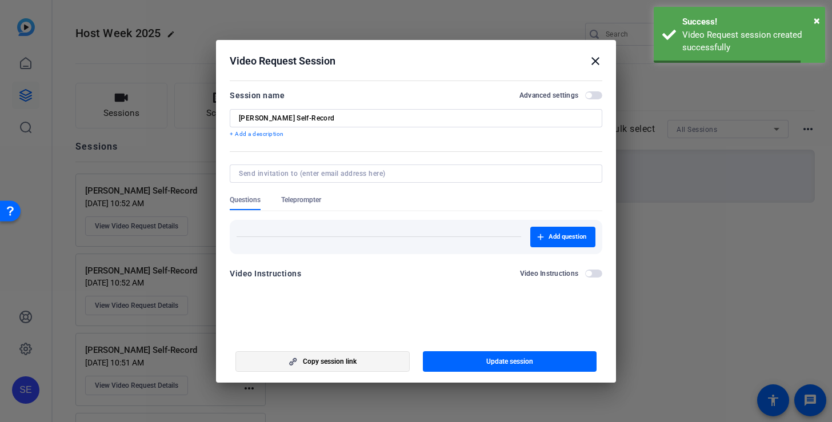
click at [360, 366] on span "button" at bounding box center [322, 361] width 173 height 27
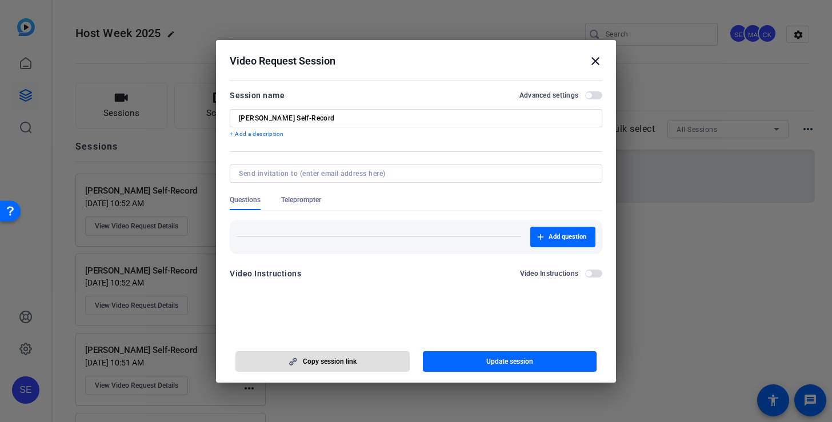
click at [595, 62] on mat-icon "close" at bounding box center [595, 61] width 14 height 14
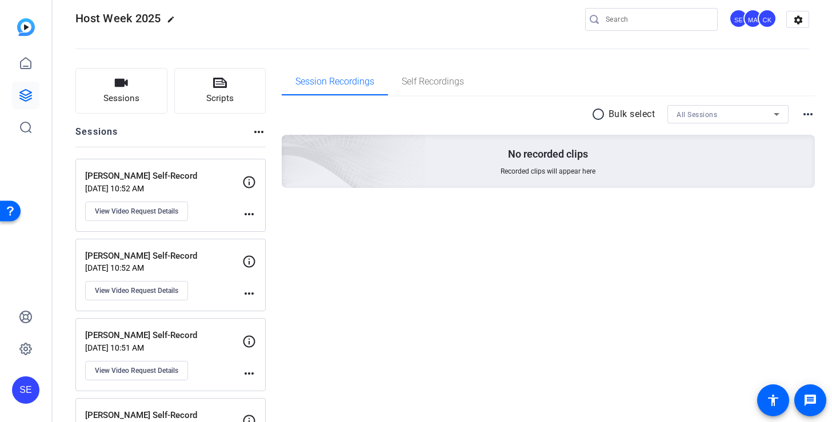
scroll to position [5, 0]
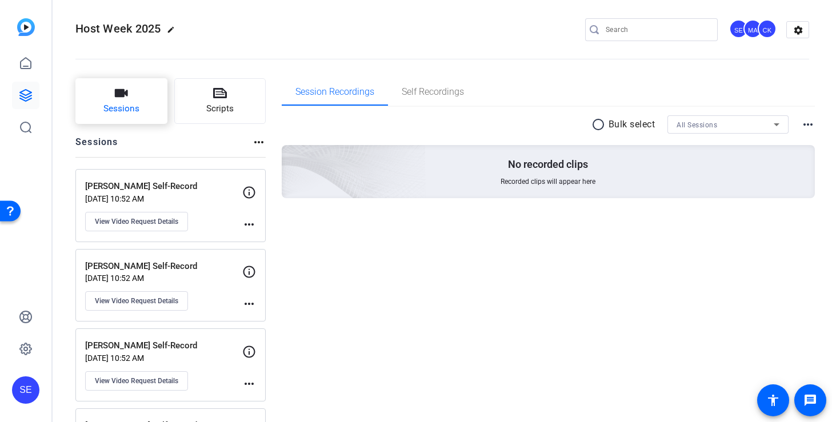
click at [146, 99] on button "Sessions" at bounding box center [121, 101] width 92 height 46
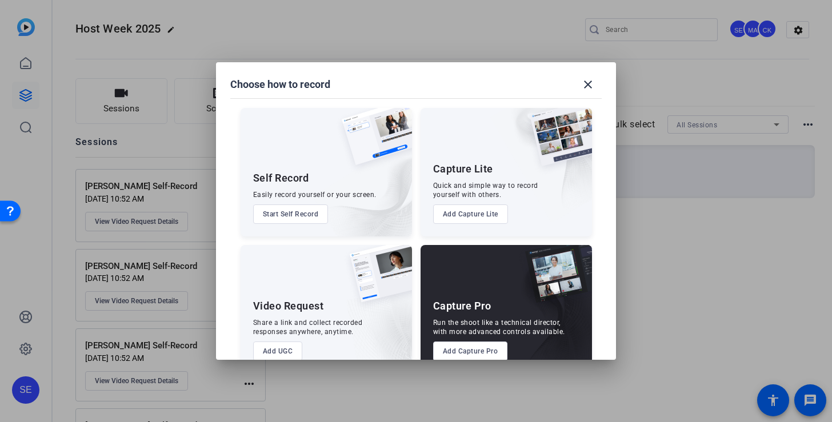
scroll to position [25, 0]
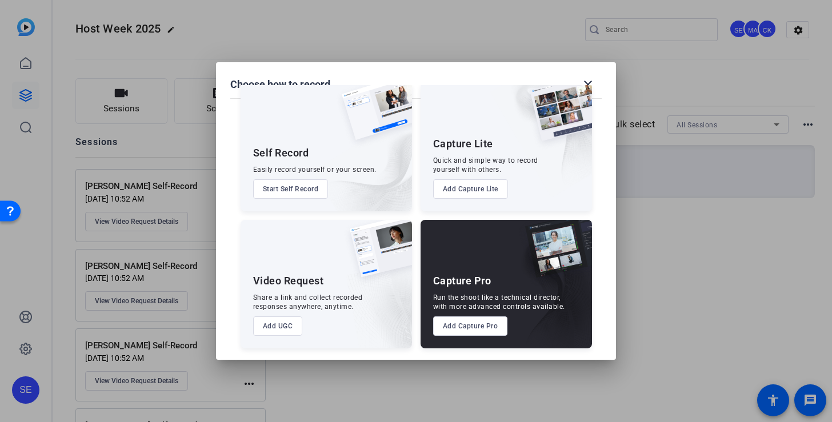
click at [286, 320] on button "Add UGC" at bounding box center [278, 325] width 50 height 19
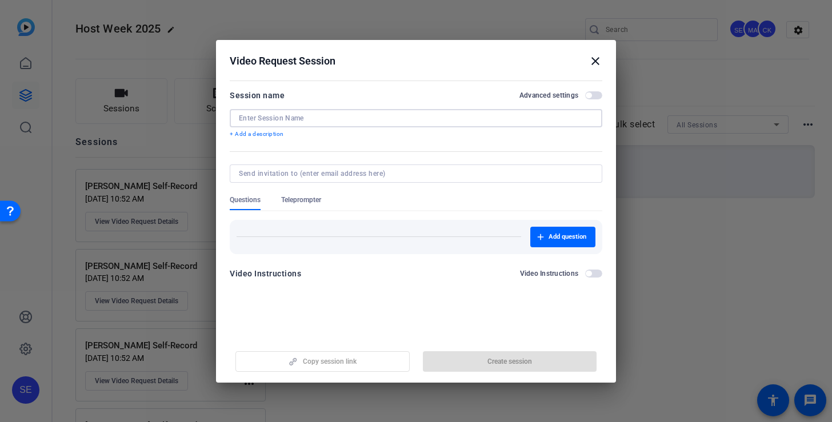
click at [342, 117] on input at bounding box center [416, 118] width 354 height 9
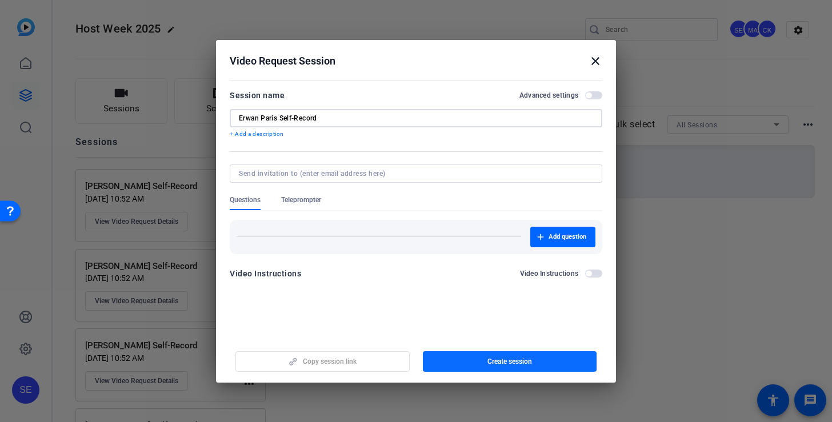
type input "Erwan Paris Self-Record"
click at [451, 359] on span "button" at bounding box center [510, 361] width 174 height 27
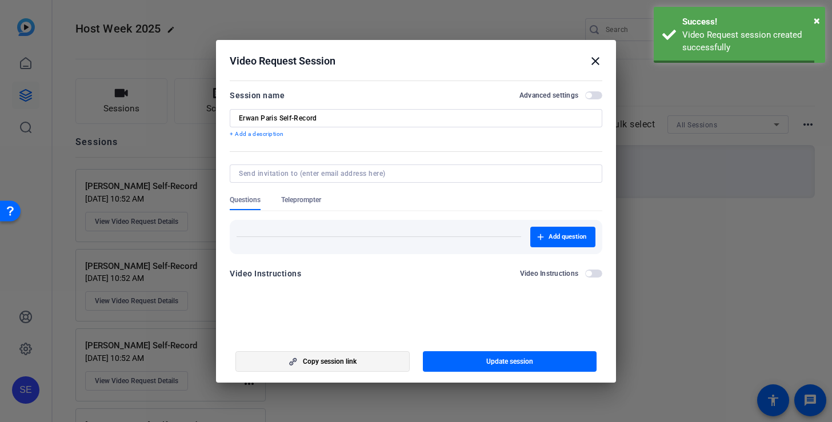
click at [340, 366] on span "button" at bounding box center [322, 361] width 173 height 27
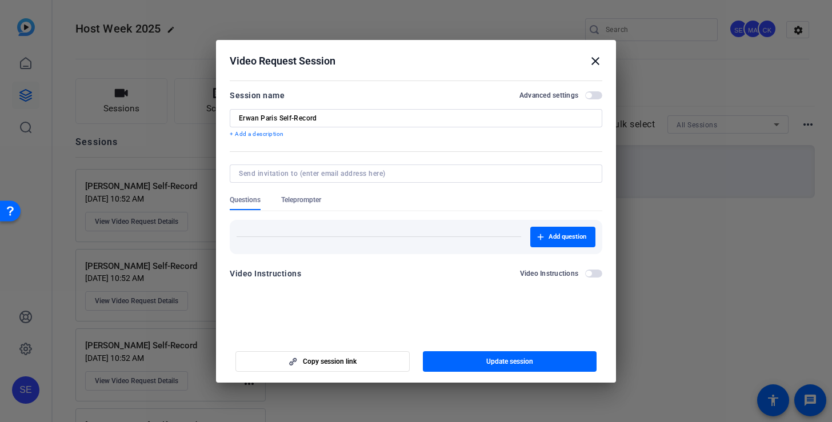
click at [592, 61] on mat-icon "close" at bounding box center [595, 61] width 14 height 14
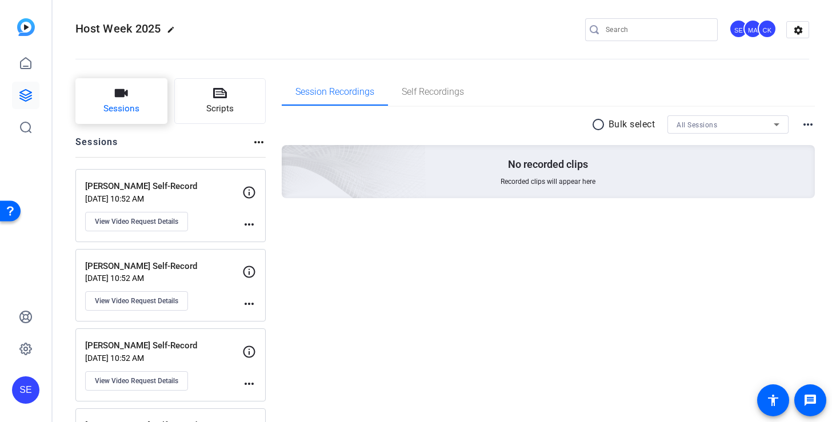
click at [133, 105] on span "Sessions" at bounding box center [121, 108] width 36 height 13
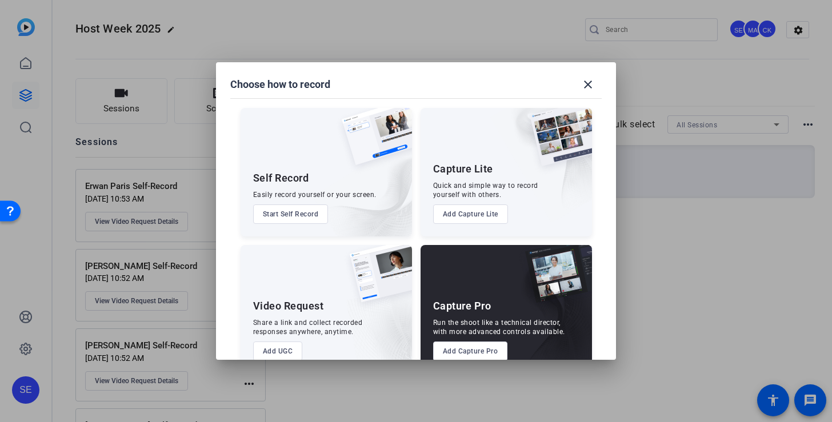
click at [277, 346] on button "Add UGC" at bounding box center [278, 351] width 50 height 19
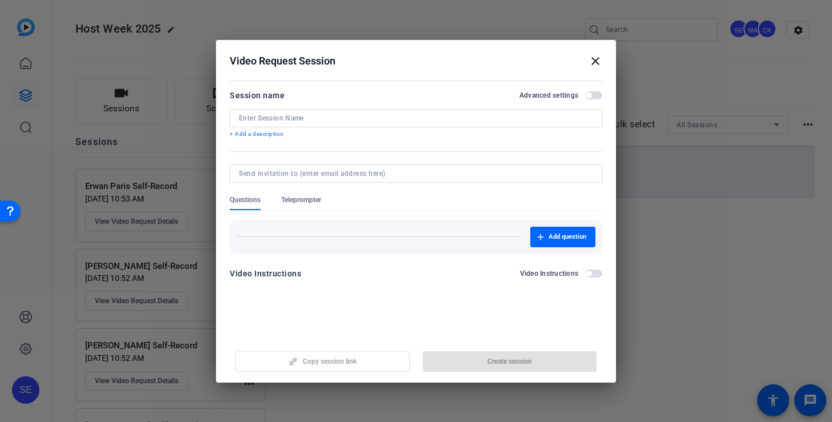
click at [296, 111] on div at bounding box center [416, 118] width 354 height 18
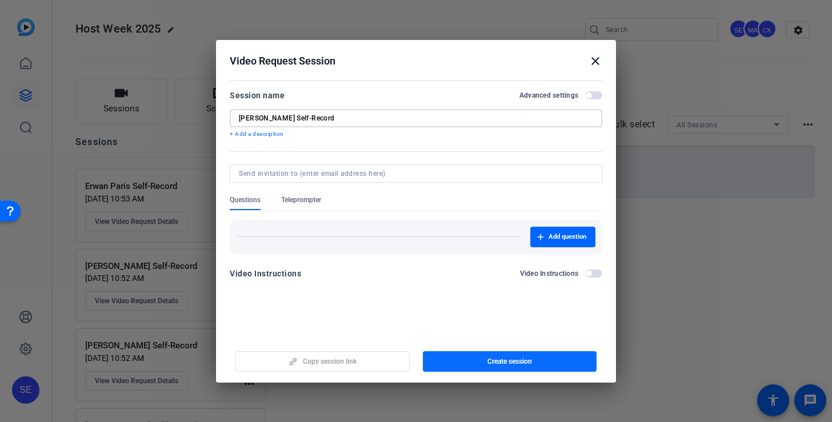
type input "Graciela Montano Self-Record"
click at [470, 359] on span "button" at bounding box center [510, 361] width 174 height 27
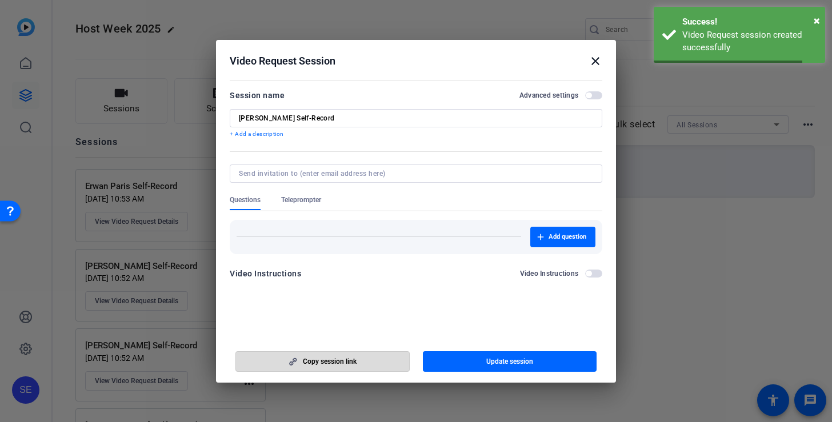
click at [370, 362] on span "button" at bounding box center [322, 361] width 173 height 27
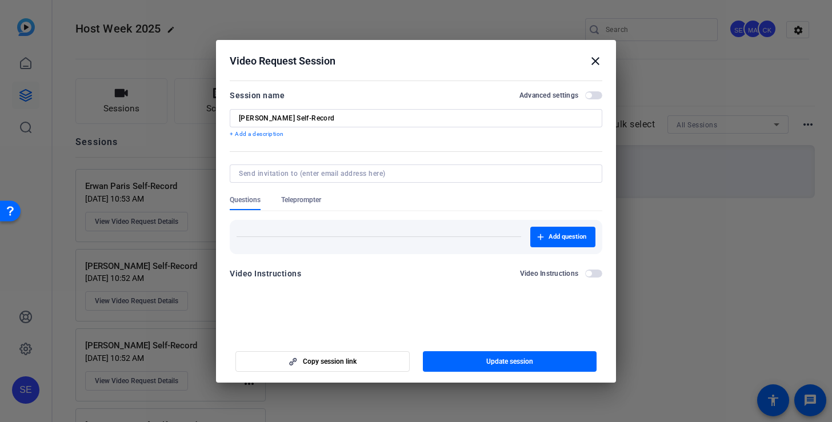
click at [595, 61] on mat-icon "close" at bounding box center [595, 61] width 14 height 14
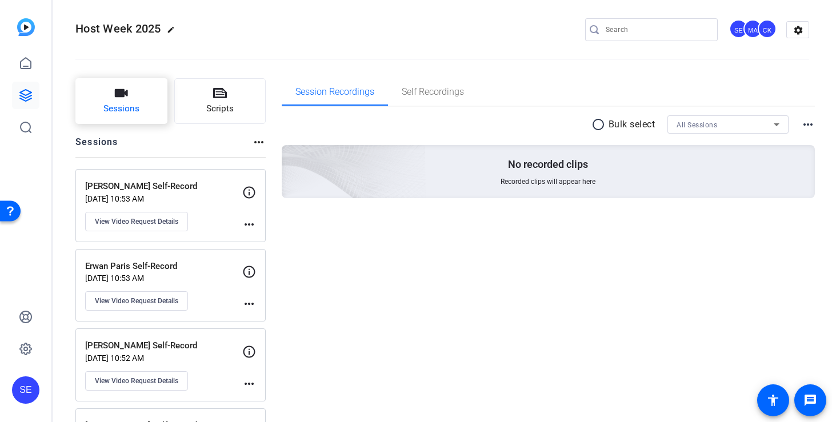
click at [122, 102] on span "Sessions" at bounding box center [121, 108] width 36 height 13
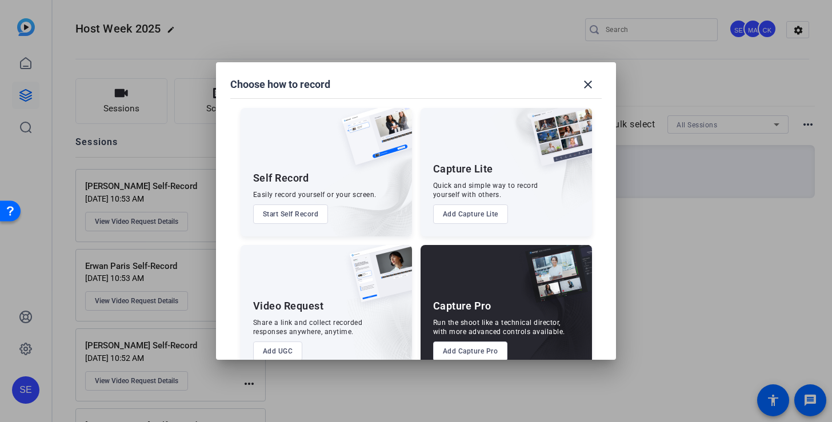
scroll to position [25, 0]
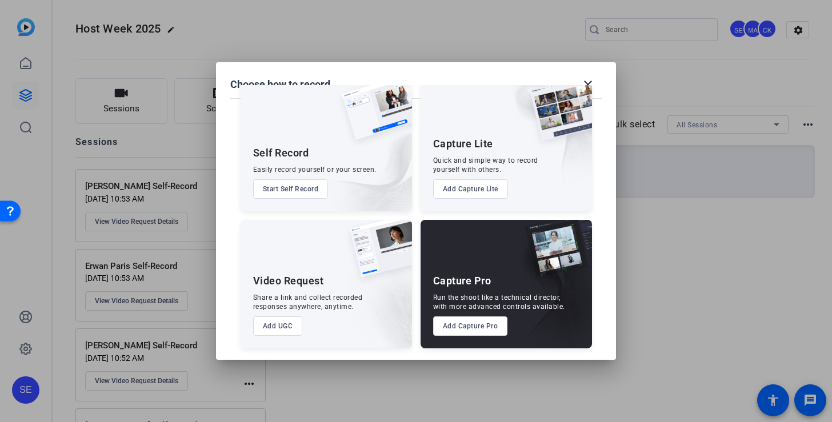
click at [287, 324] on button "Add UGC" at bounding box center [278, 325] width 50 height 19
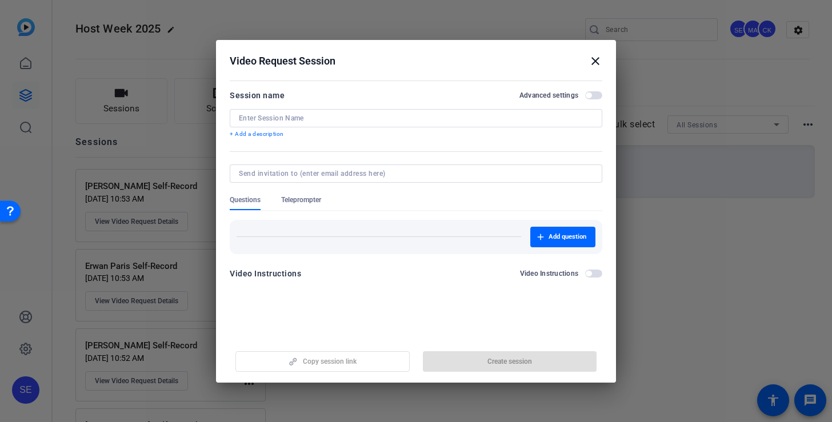
click at [352, 117] on input at bounding box center [416, 118] width 354 height 9
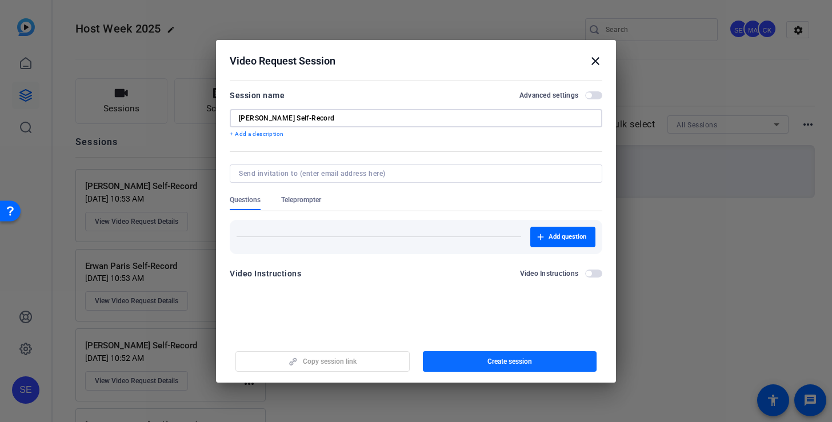
type input "Greg McQuaid Self-Record"
click at [451, 363] on span "button" at bounding box center [510, 361] width 174 height 27
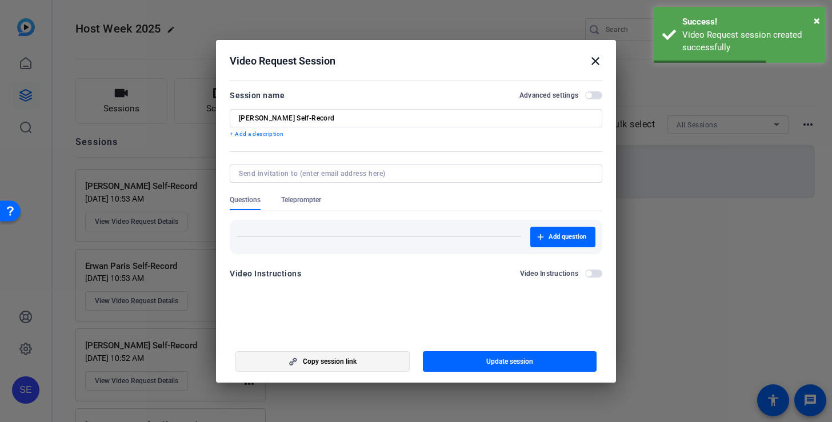
click at [365, 367] on span "button" at bounding box center [322, 361] width 173 height 27
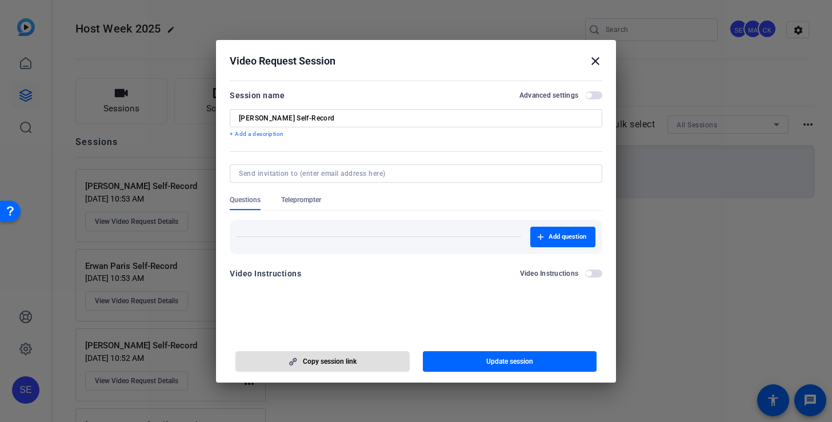
click at [598, 62] on mat-icon "close" at bounding box center [595, 61] width 14 height 14
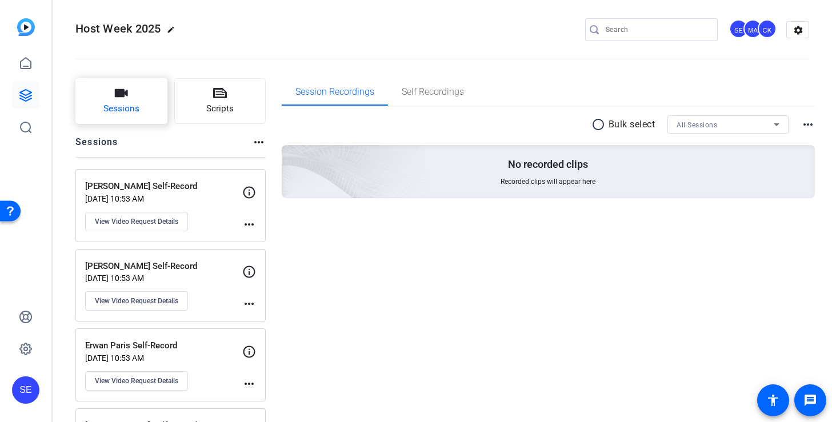
click at [162, 96] on button "Sessions" at bounding box center [121, 101] width 92 height 46
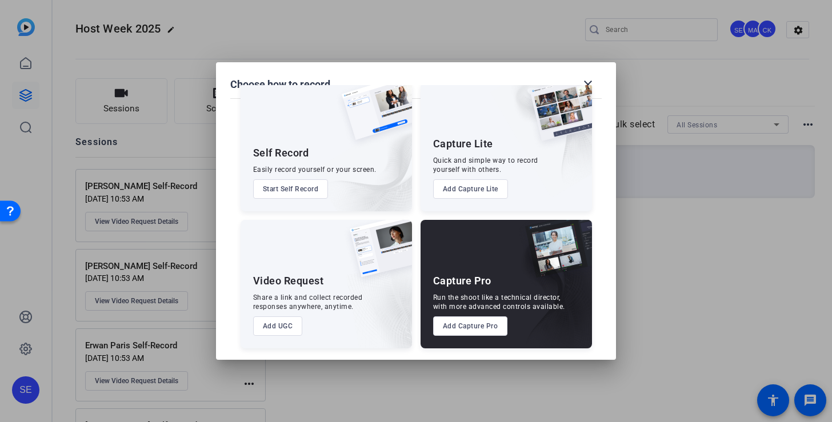
click at [289, 317] on button "Add UGC" at bounding box center [278, 325] width 50 height 19
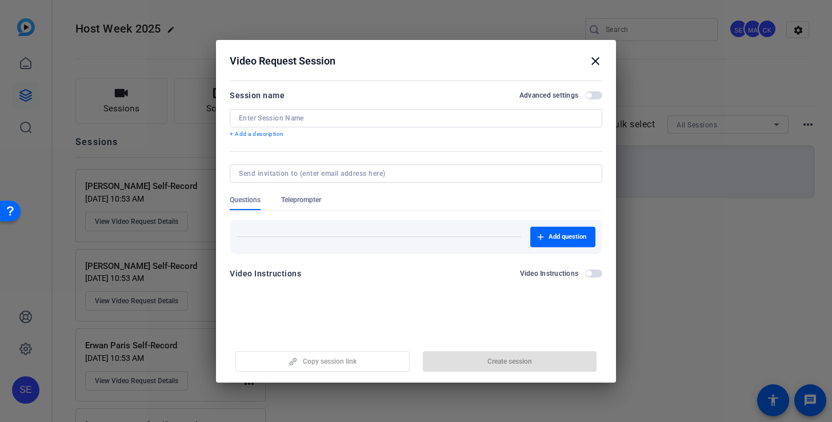
click at [304, 105] on div "Session name Advanced settings + Add a description" at bounding box center [416, 114] width 372 height 50
click at [304, 115] on input at bounding box center [416, 118] width 354 height 9
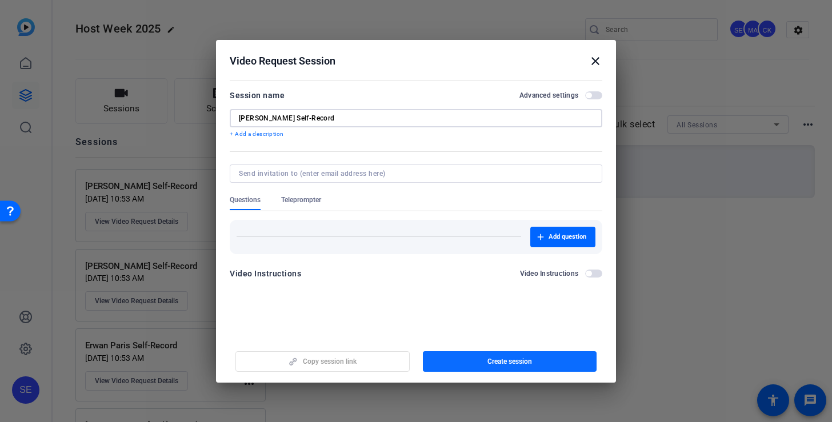
type input "Ricardo Lopez Nacif Self-Record"
click at [477, 366] on span "button" at bounding box center [510, 361] width 174 height 27
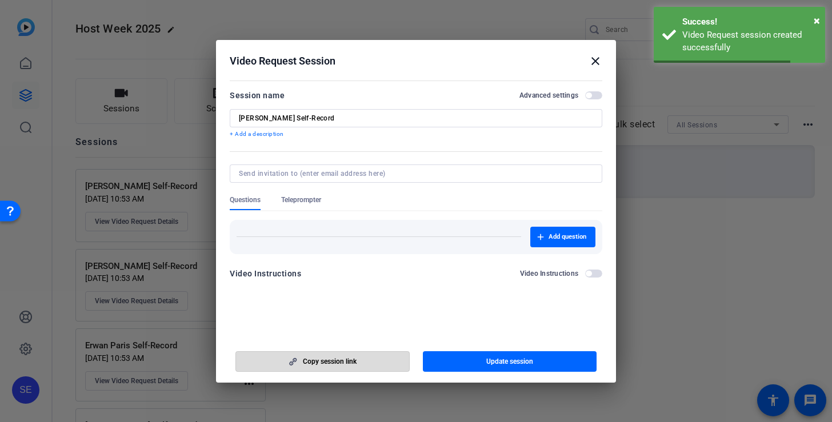
click at [378, 363] on span "button" at bounding box center [322, 361] width 173 height 27
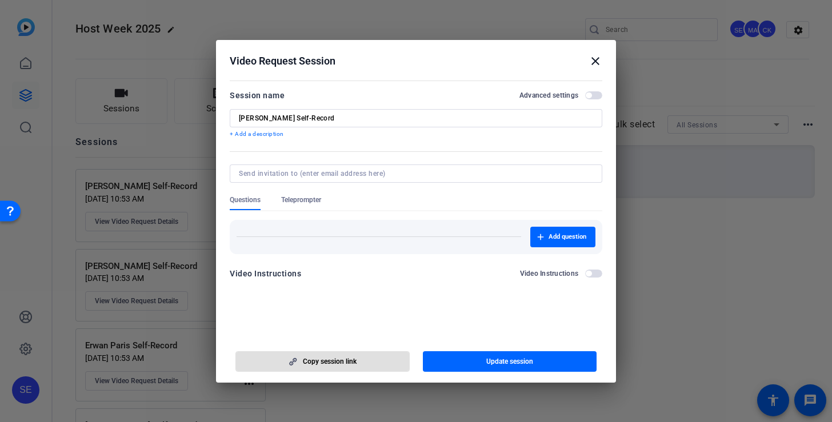
click at [596, 60] on mat-icon "close" at bounding box center [595, 61] width 14 height 14
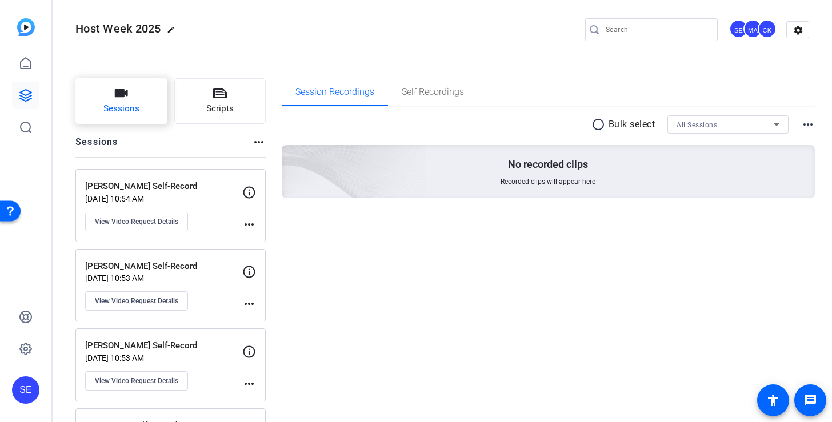
click at [114, 100] on button "Sessions" at bounding box center [121, 101] width 92 height 46
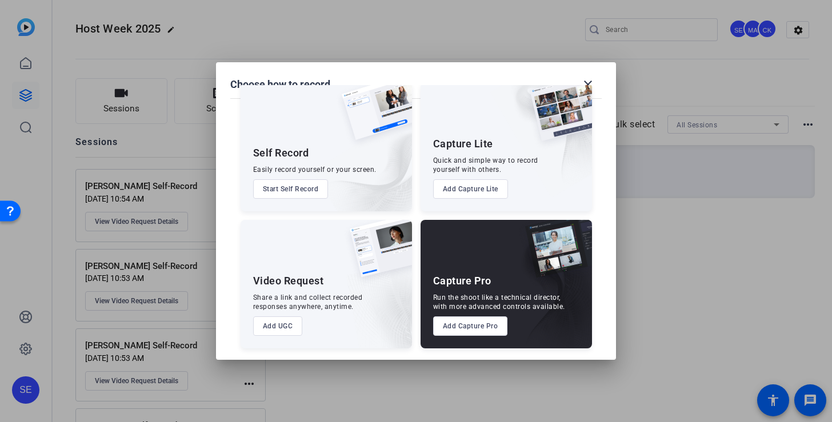
click at [287, 319] on button "Add UGC" at bounding box center [278, 325] width 50 height 19
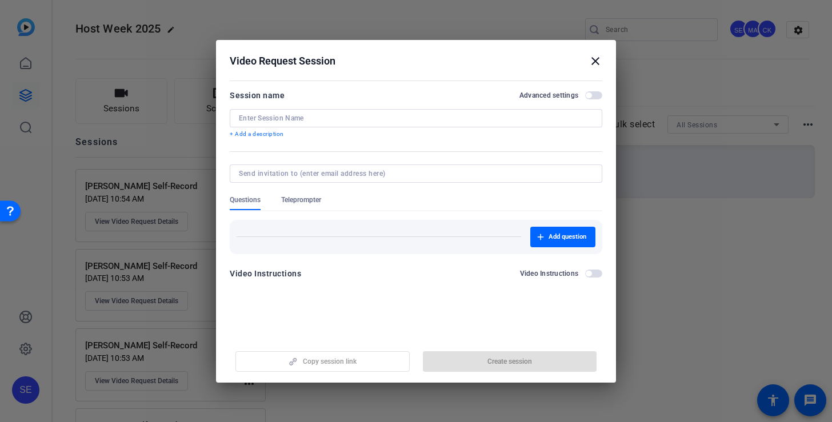
click at [308, 111] on div at bounding box center [416, 118] width 354 height 18
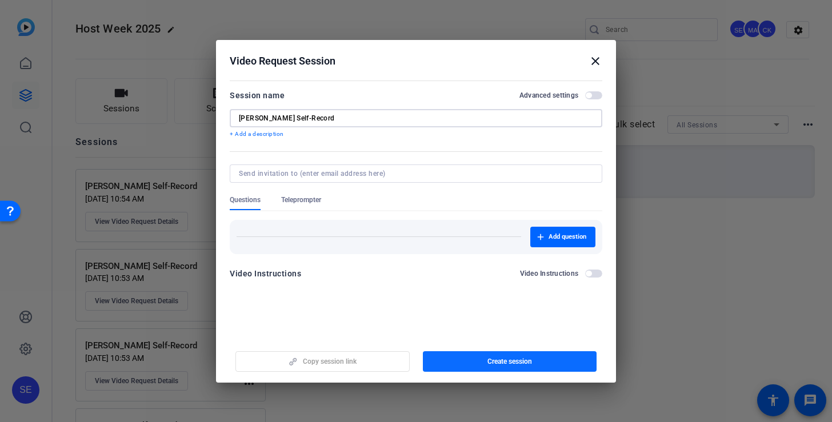
type input "[PERSON_NAME] Self-Record"
click at [503, 371] on span "button" at bounding box center [510, 361] width 174 height 27
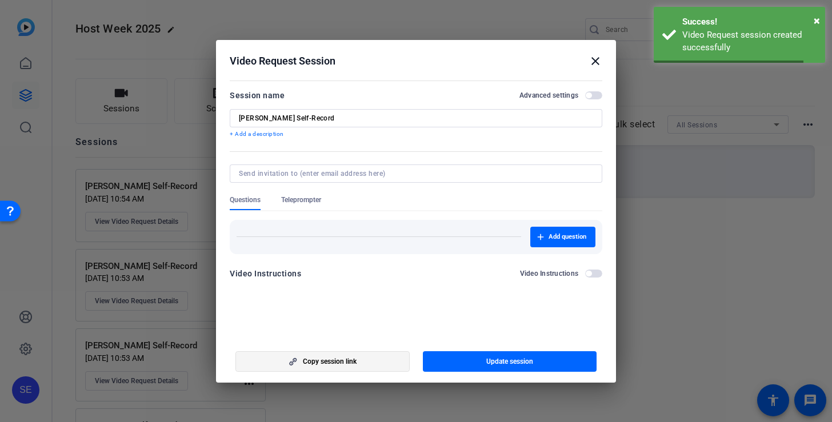
click at [390, 371] on span "button" at bounding box center [322, 361] width 173 height 27
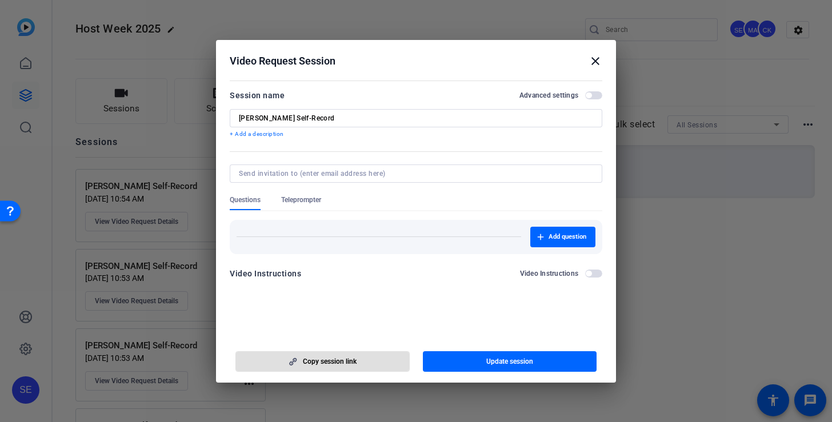
click at [600, 60] on mat-icon "close" at bounding box center [595, 61] width 14 height 14
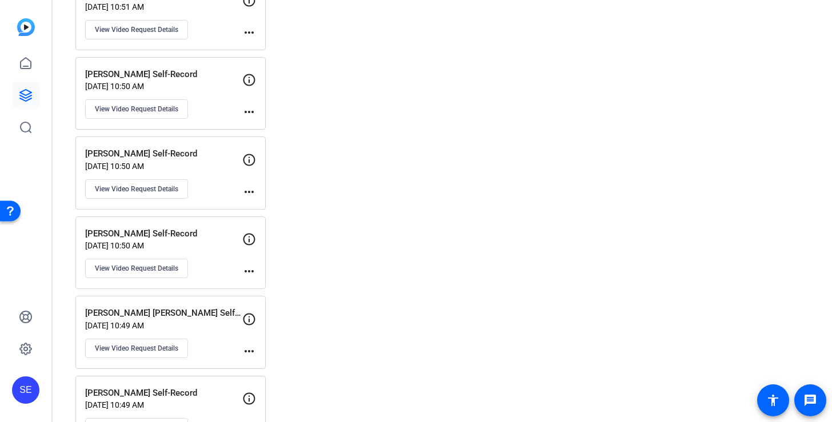
scroll to position [429, 0]
